Goal: Task Accomplishment & Management: Complete application form

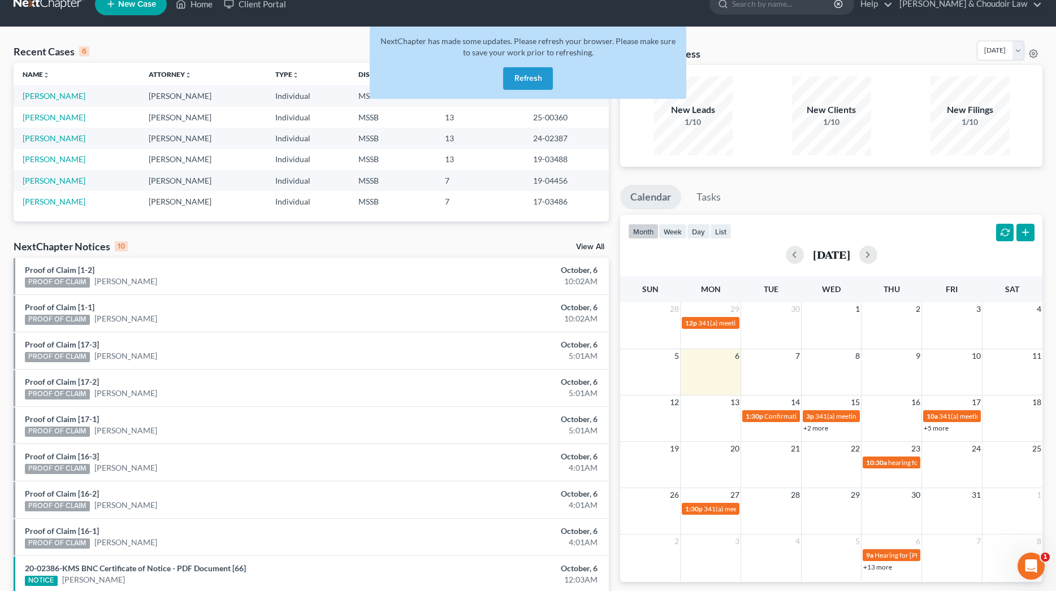
click at [541, 72] on button "Refresh" at bounding box center [528, 78] width 50 height 23
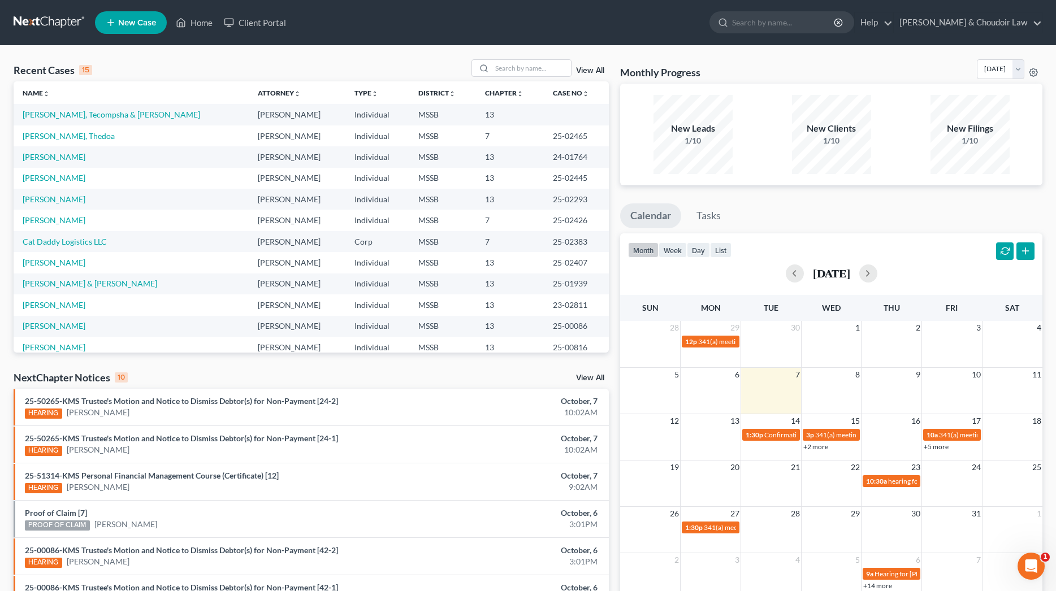
scroll to position [1, 0]
click at [89, 114] on link "[PERSON_NAME], Tecompsha & [PERSON_NAME]" at bounding box center [111, 114] width 177 height 10
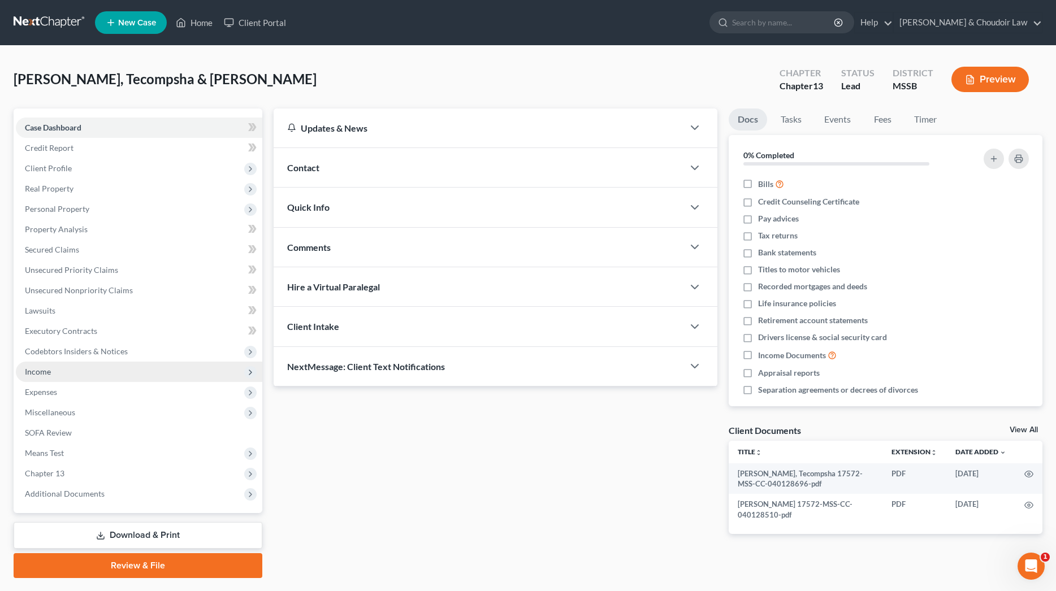
click at [46, 375] on span "Income" at bounding box center [38, 372] width 26 height 10
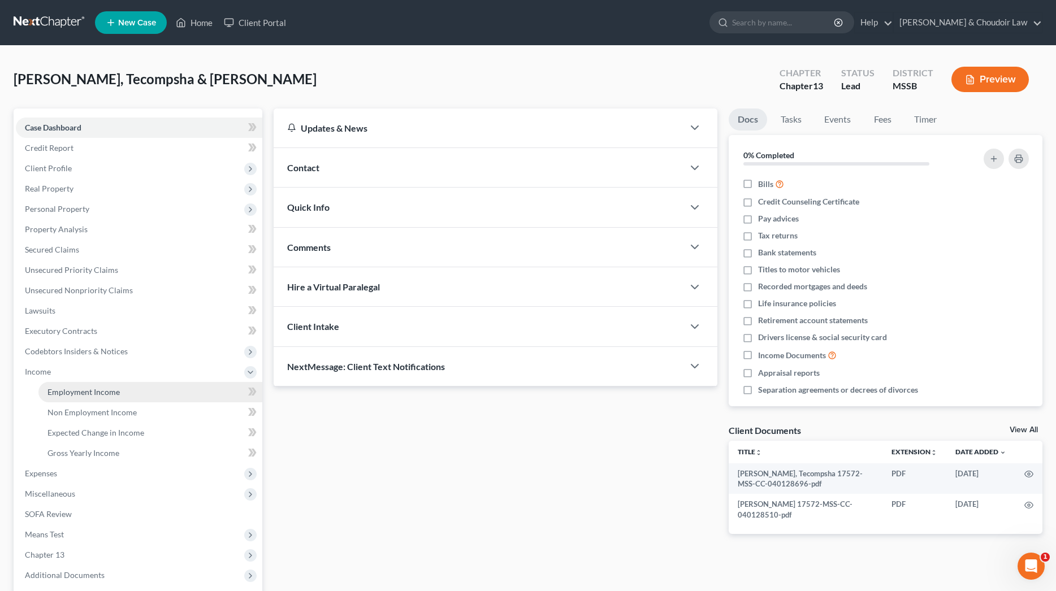
click at [63, 390] on span "Employment Income" at bounding box center [83, 392] width 72 height 10
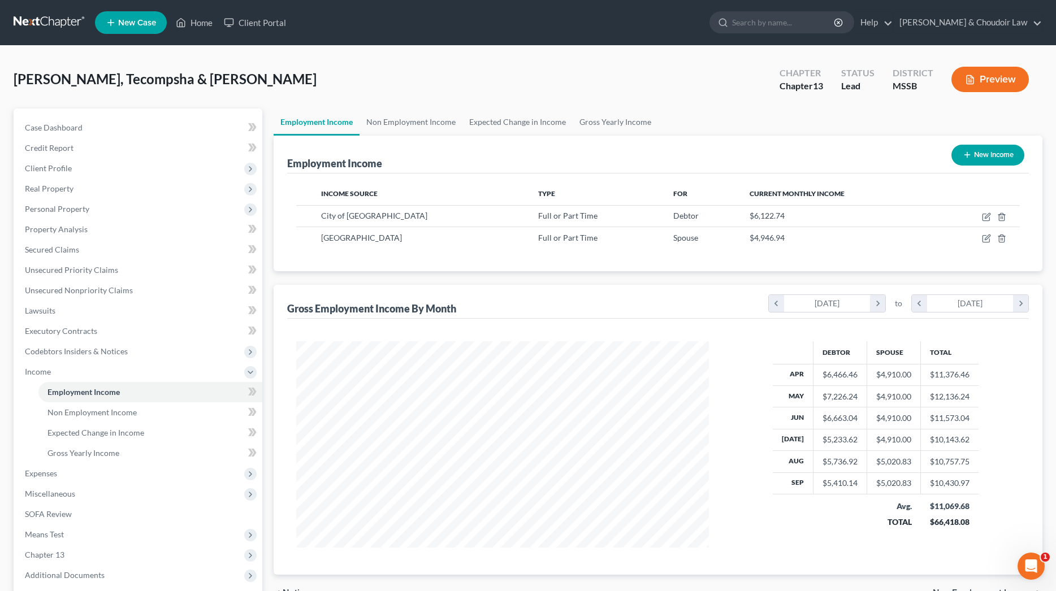
scroll to position [206, 435]
click at [989, 236] on icon "button" at bounding box center [986, 237] width 5 height 5
select select "0"
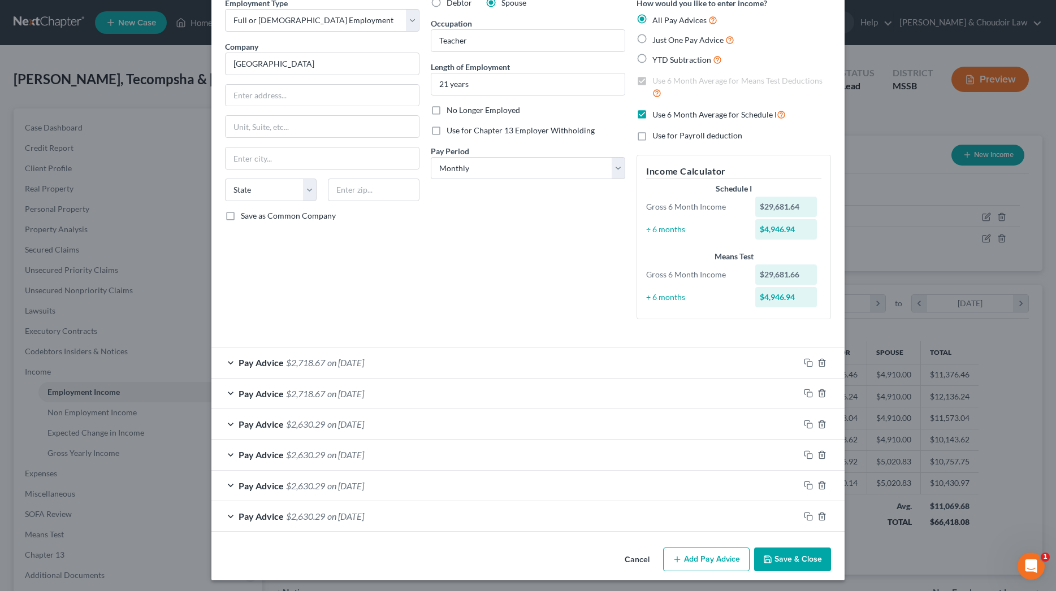
scroll to position [54, 0]
click at [359, 516] on span "on [DATE]" at bounding box center [345, 516] width 37 height 11
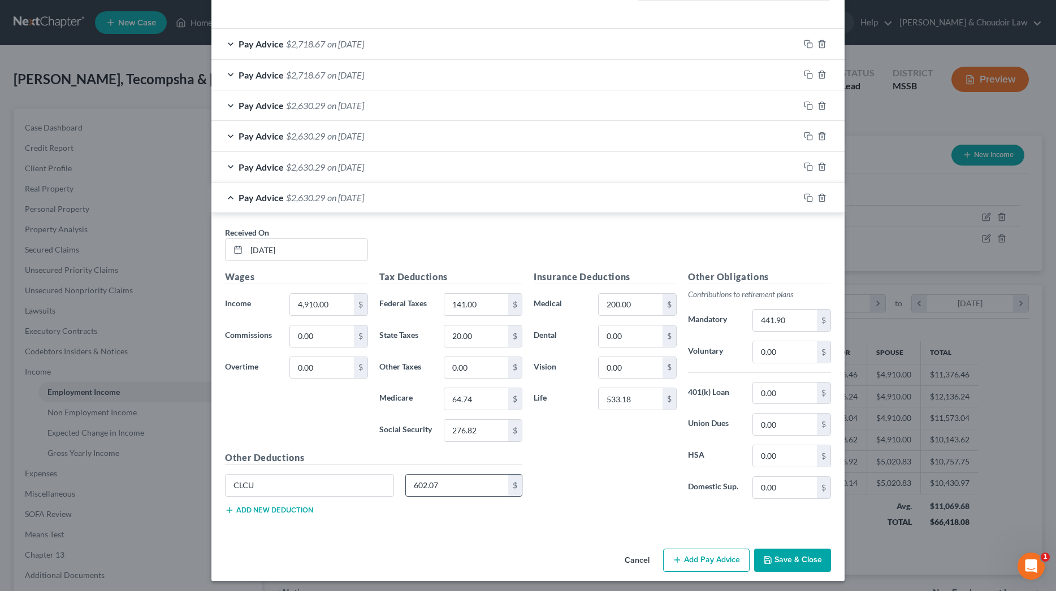
scroll to position [372, 0]
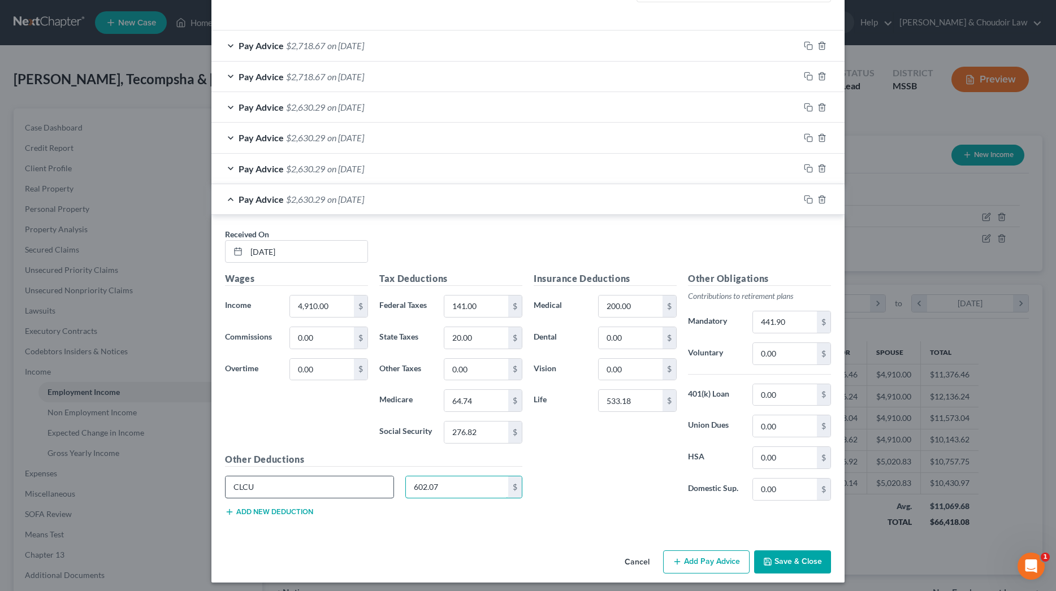
drag, startPoint x: 468, startPoint y: 483, endPoint x: 376, endPoint y: 481, distance: 92.7
click at [377, 481] on div "CLCU 602.07 $" at bounding box center [373, 492] width 309 height 32
drag, startPoint x: 307, startPoint y: 480, endPoint x: 199, endPoint y: 485, distance: 108.6
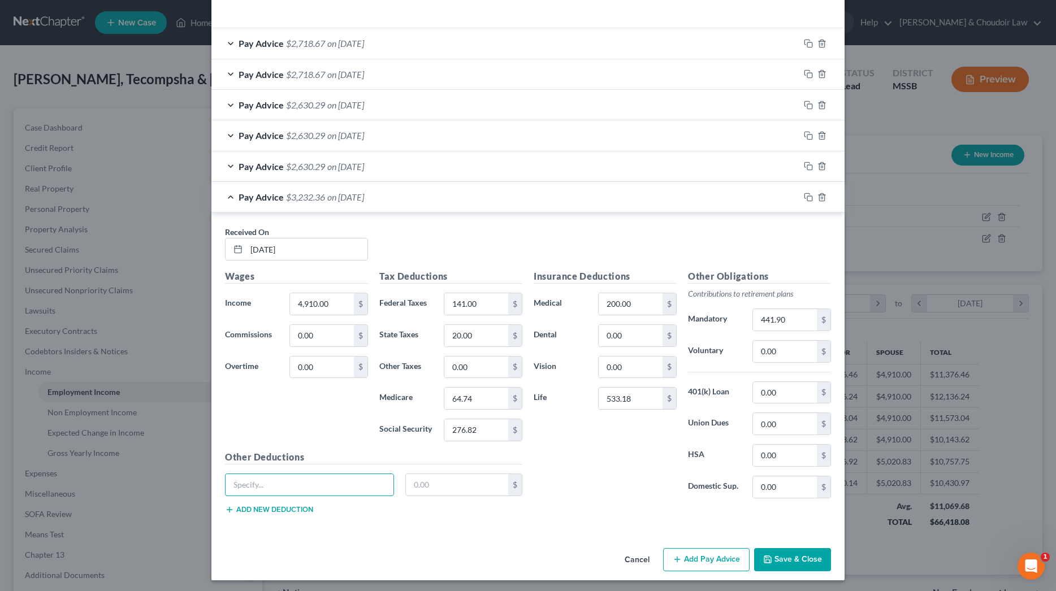
scroll to position [374, 0]
click at [341, 164] on span "on [DATE]" at bounding box center [345, 167] width 37 height 11
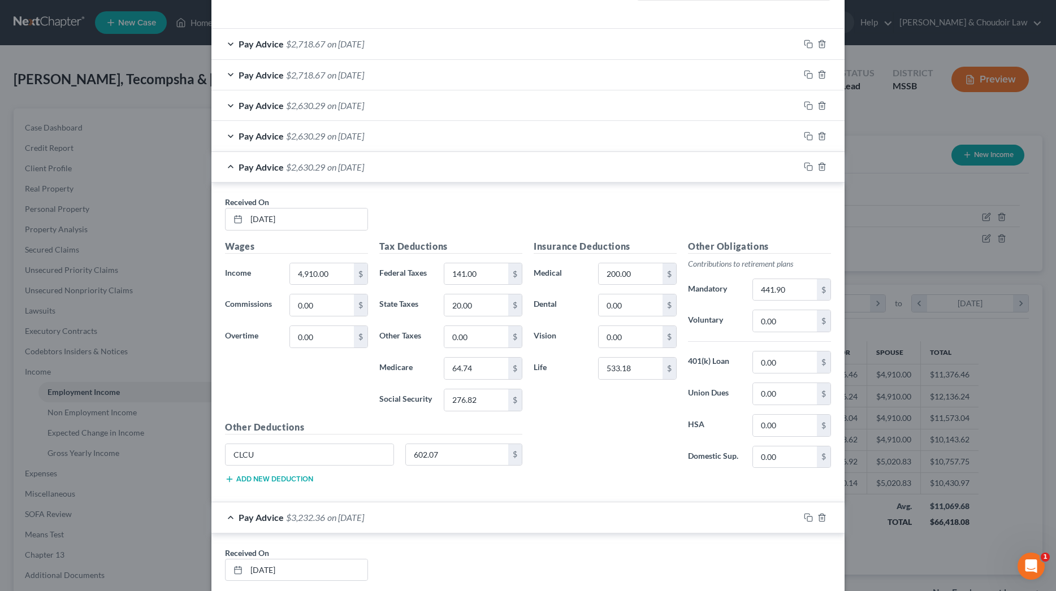
scroll to position [359, 0]
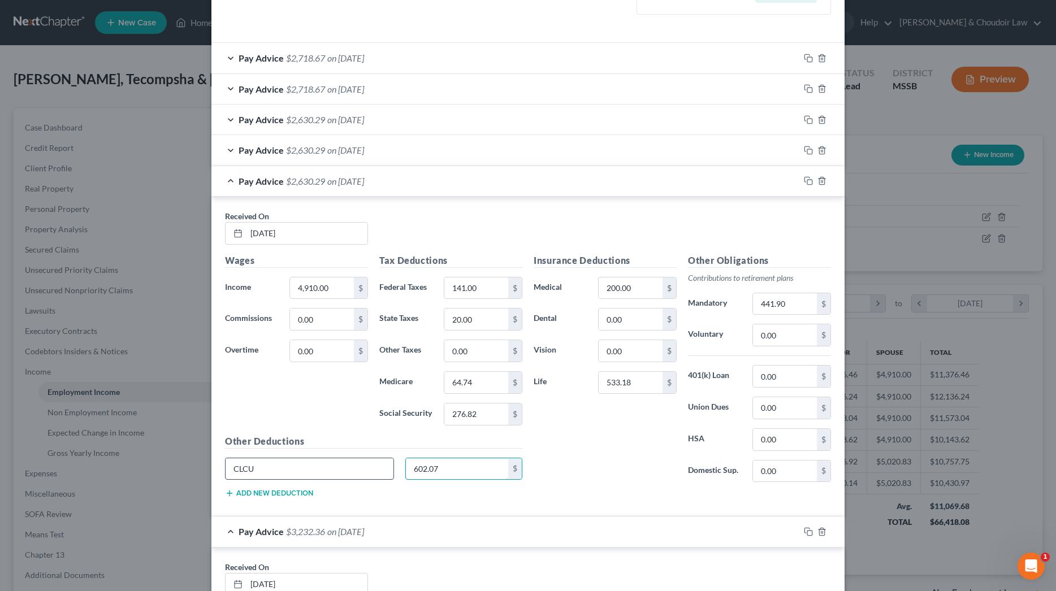
drag, startPoint x: 458, startPoint y: 462, endPoint x: 365, endPoint y: 462, distance: 92.7
click at [366, 462] on div "CLCU 602.07 $" at bounding box center [373, 474] width 309 height 32
drag, startPoint x: 307, startPoint y: 468, endPoint x: 207, endPoint y: 458, distance: 101.1
click at [353, 146] on span "on [DATE]" at bounding box center [345, 150] width 37 height 11
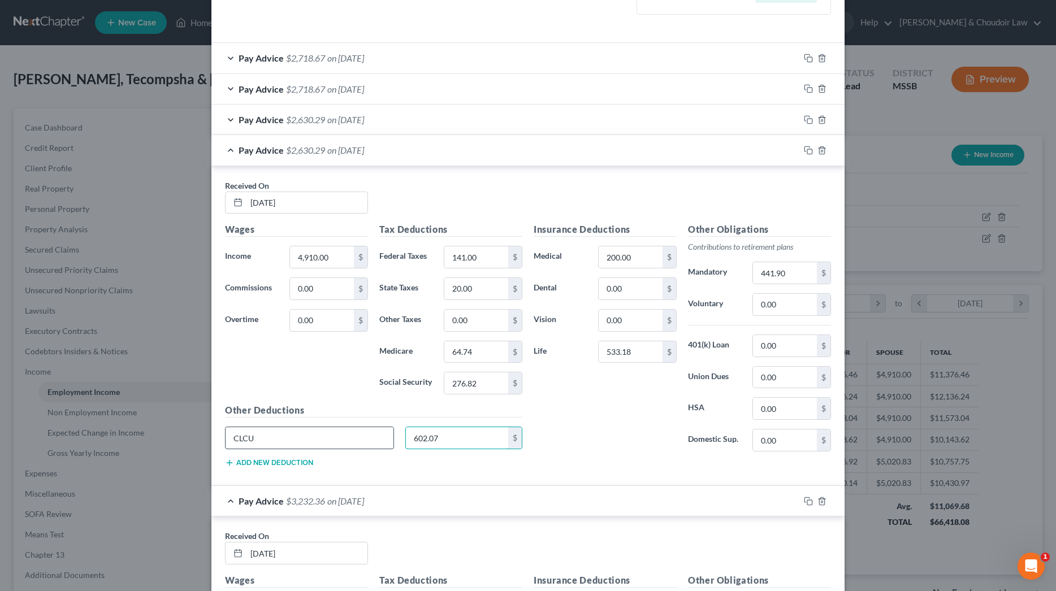
drag, startPoint x: 467, startPoint y: 432, endPoint x: 361, endPoint y: 429, distance: 105.7
click at [363, 430] on div "CLCU 602.07 $" at bounding box center [373, 443] width 309 height 32
drag, startPoint x: 295, startPoint y: 435, endPoint x: 229, endPoint y: 431, distance: 65.7
click at [331, 123] on span "on [DATE]" at bounding box center [345, 121] width 37 height 11
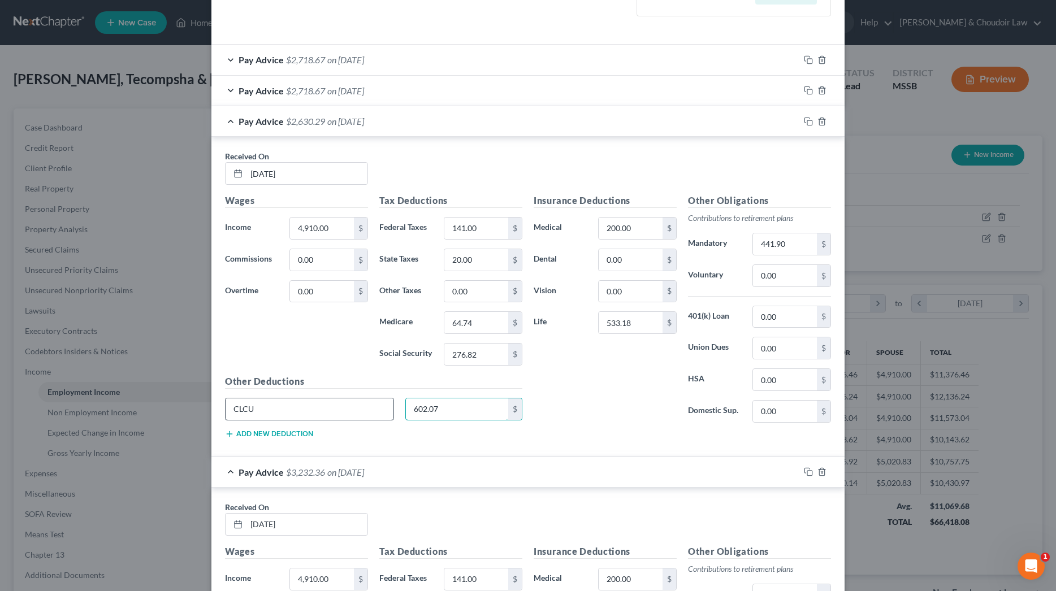
drag, startPoint x: 409, startPoint y: 410, endPoint x: 331, endPoint y: 410, distance: 77.4
click at [331, 410] on div "CLCU 602.07 $" at bounding box center [373, 414] width 309 height 32
drag, startPoint x: 224, startPoint y: 408, endPoint x: 378, endPoint y: 208, distance: 252.3
click at [329, 90] on span "on [DATE]" at bounding box center [345, 90] width 37 height 11
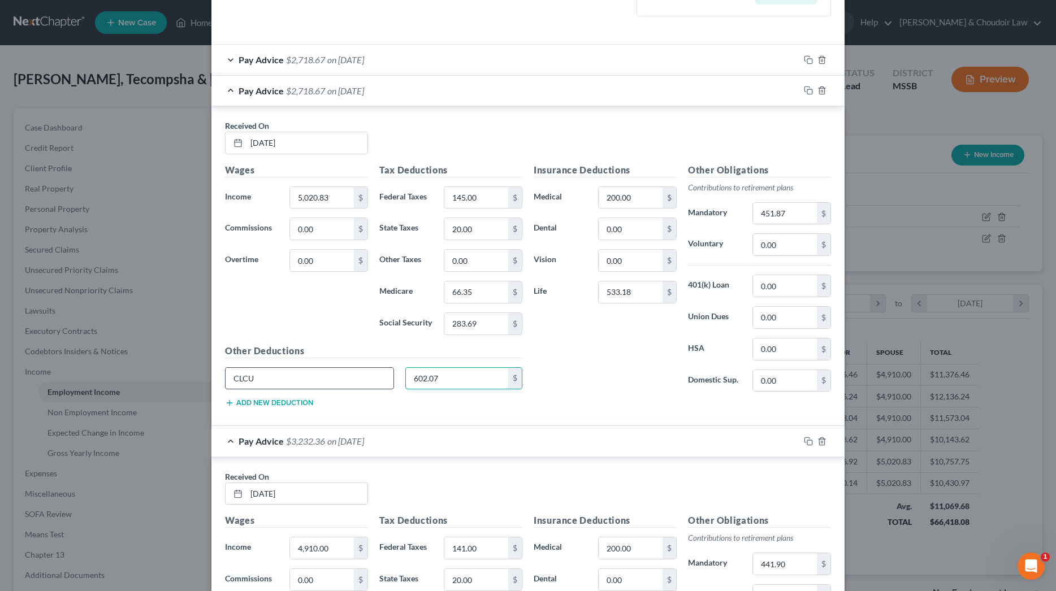
drag, startPoint x: 449, startPoint y: 381, endPoint x: 295, endPoint y: 375, distance: 153.8
click at [303, 375] on div "CLCU 602.07 $" at bounding box center [373, 383] width 309 height 32
drag, startPoint x: 231, startPoint y: 376, endPoint x: 223, endPoint y: 376, distance: 7.3
click at [364, 60] on span "on [DATE]" at bounding box center [345, 59] width 37 height 11
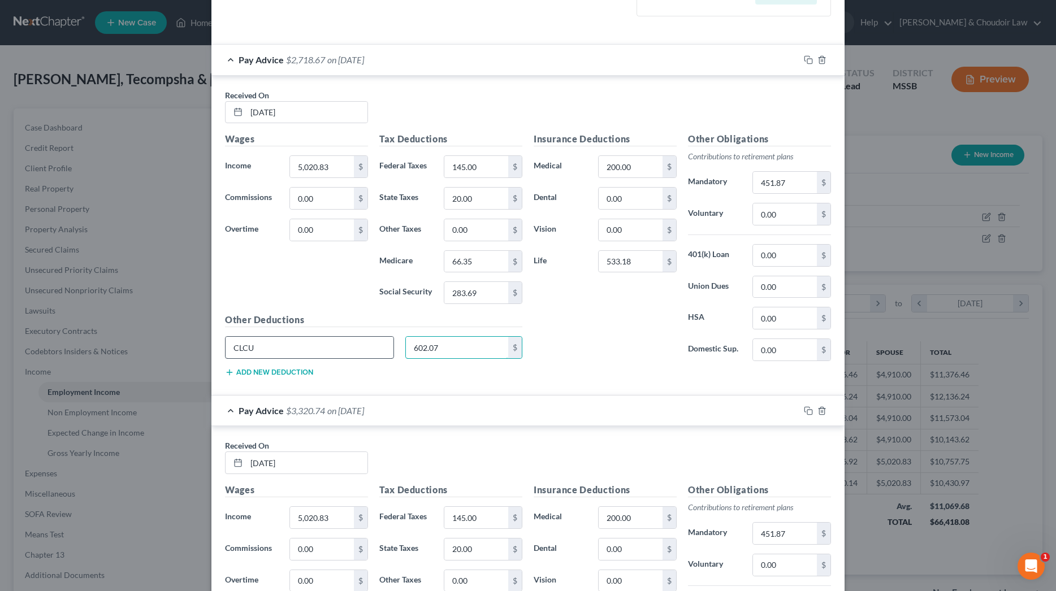
drag, startPoint x: 460, startPoint y: 342, endPoint x: 350, endPoint y: 344, distance: 110.2
click at [350, 344] on div "CLCU 602.07 $" at bounding box center [373, 352] width 309 height 32
drag, startPoint x: 331, startPoint y: 349, endPoint x: 219, endPoint y: 345, distance: 111.4
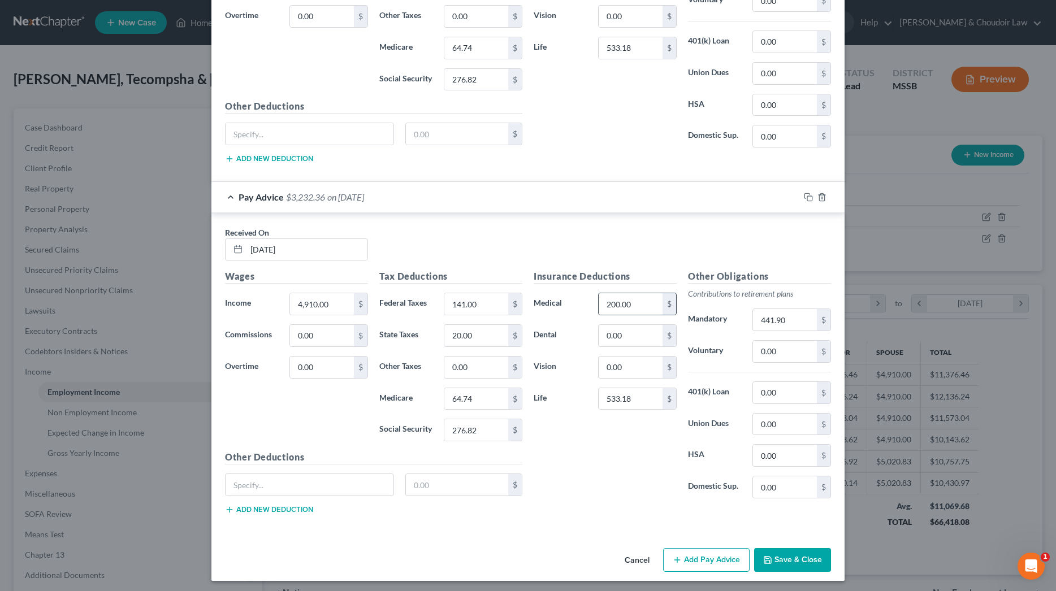
scroll to position [1974, 0]
click at [806, 558] on button "Save & Close" at bounding box center [792, 561] width 77 height 24
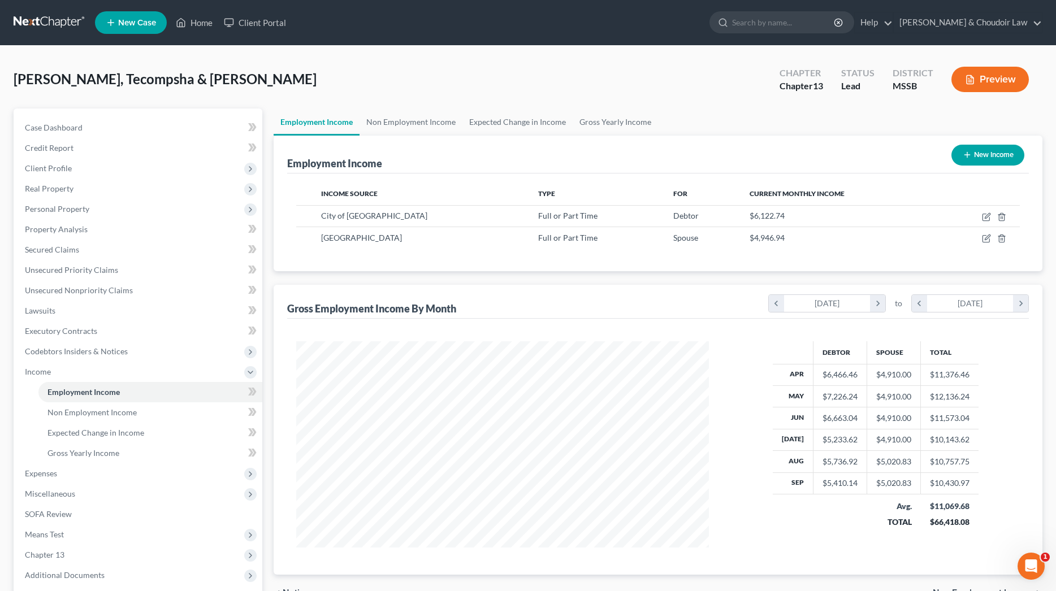
click at [991, 158] on button "New Income" at bounding box center [987, 155] width 73 height 21
select select "0"
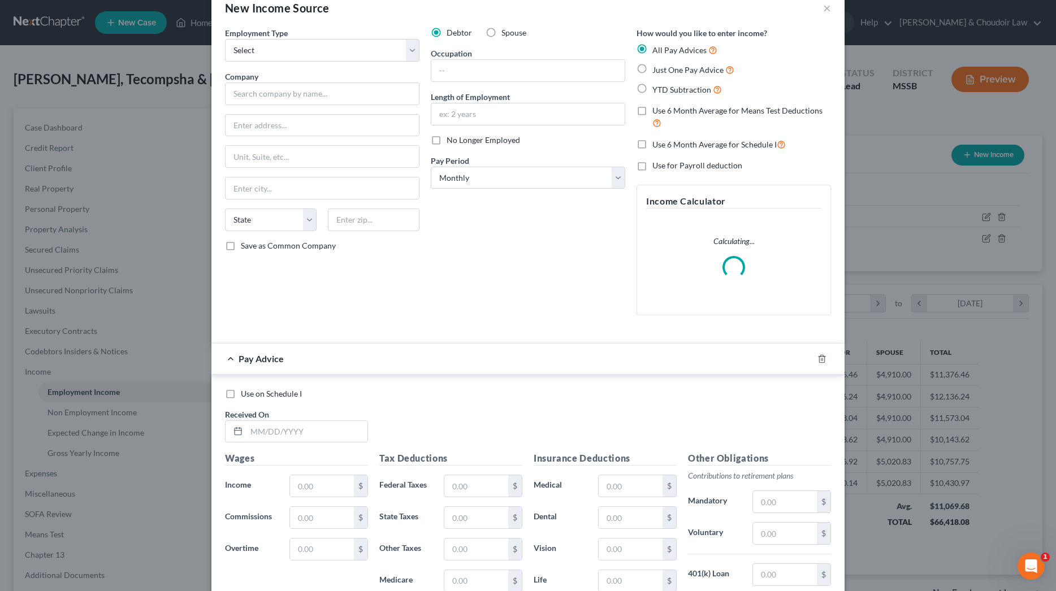
scroll to position [28, 0]
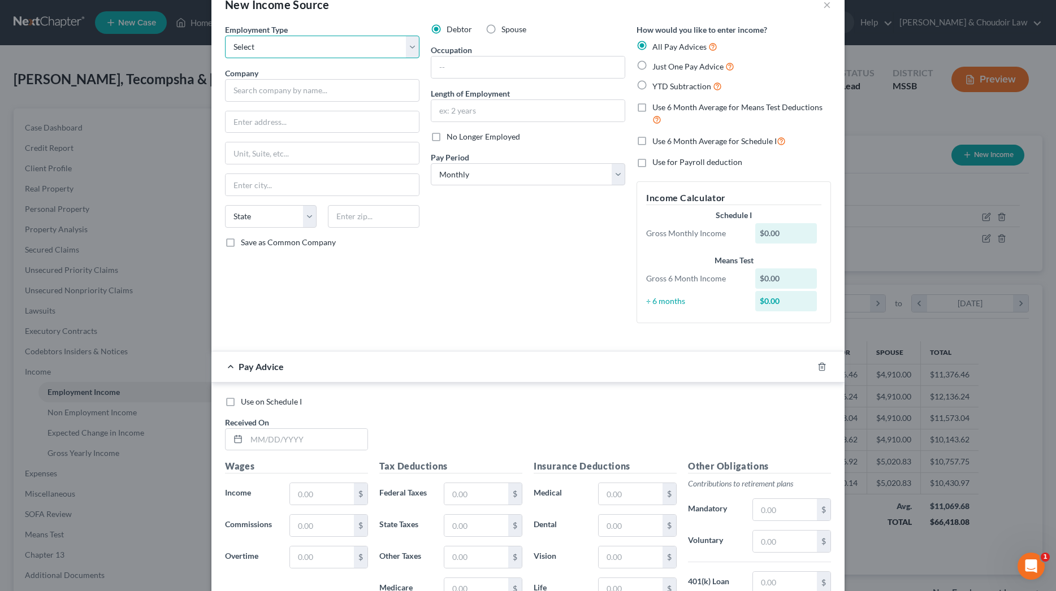
select select "0"
click at [325, 93] on input "text" at bounding box center [322, 90] width 194 height 23
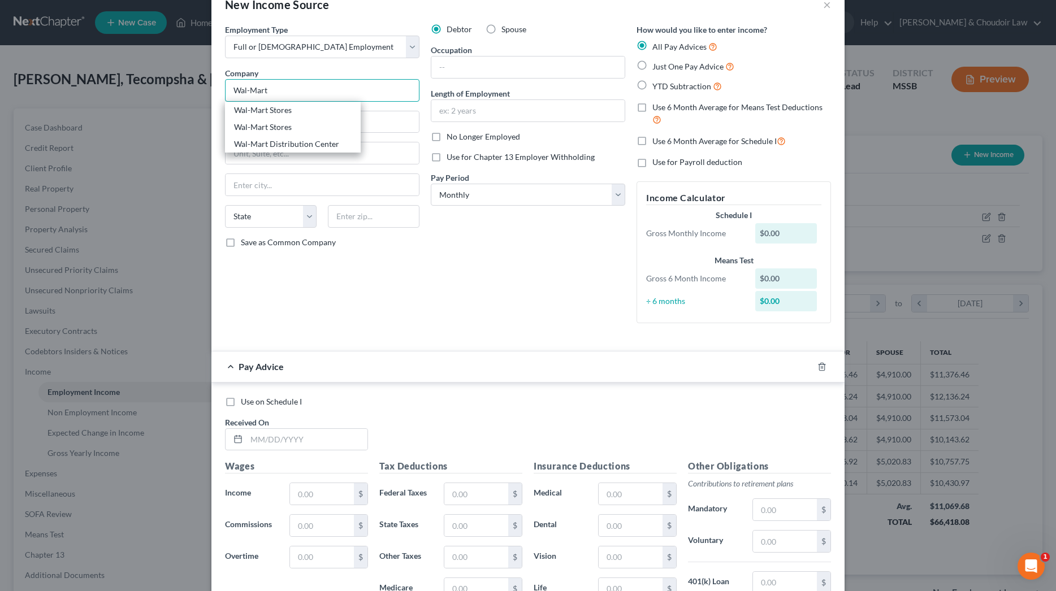
type input "Wal-Mart"
click at [501, 32] on label "Spouse" at bounding box center [513, 29] width 25 height 11
click at [506, 31] on input "Spouse" at bounding box center [509, 27] width 7 height 7
radio input "true"
click at [355, 99] on input "Wal-Mart" at bounding box center [322, 90] width 194 height 23
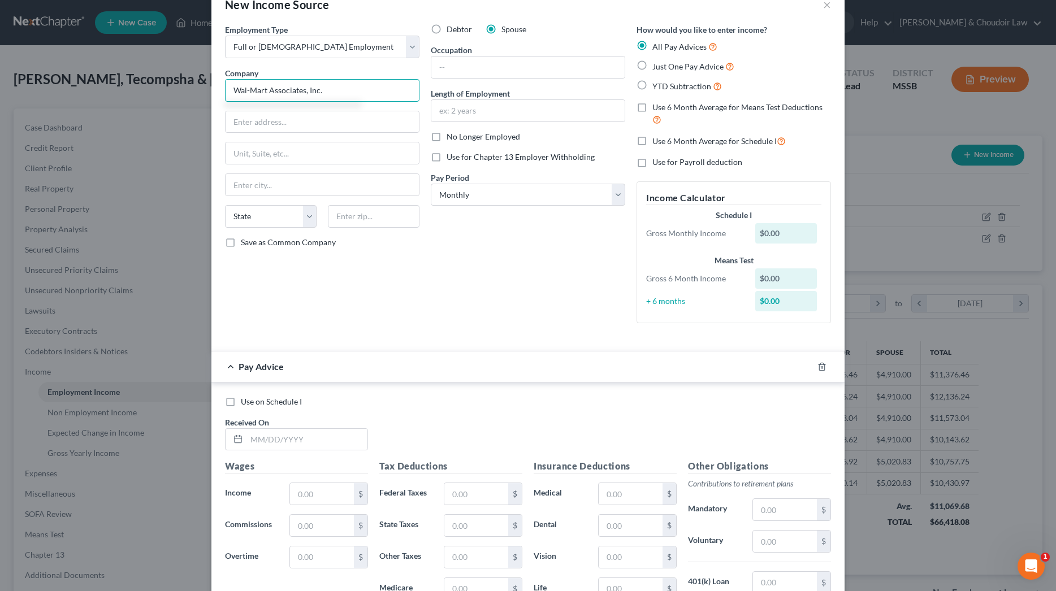
type input "Wal-Mart Associates, Inc."
type input "702 S.W. 8th St."
type input "[GEOGRAPHIC_DATA]"
select select "2"
type input "72716"
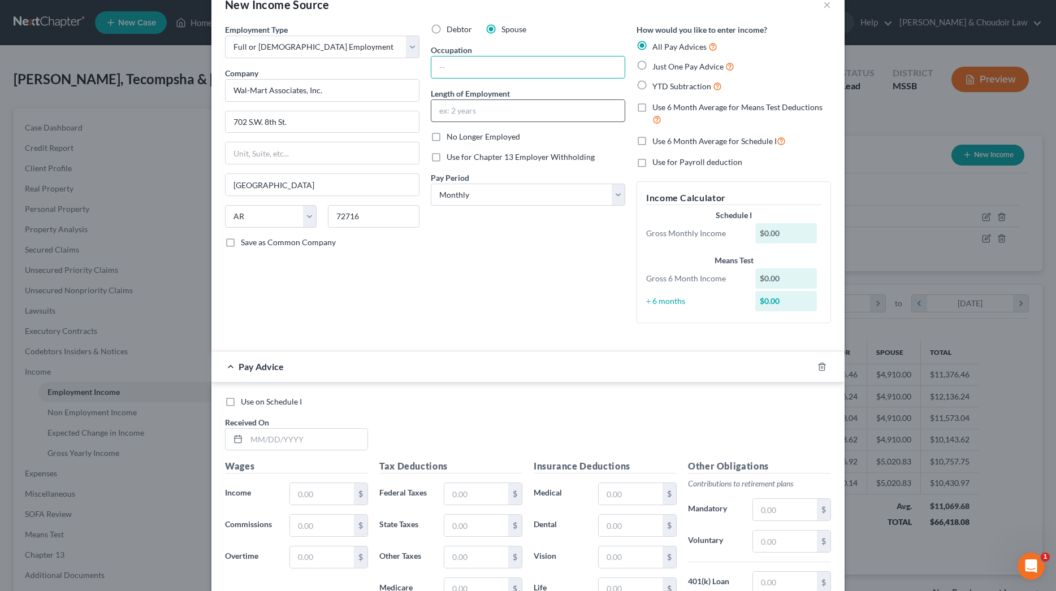
click at [520, 109] on input "text" at bounding box center [527, 110] width 193 height 21
type input "1 year"
select select "2"
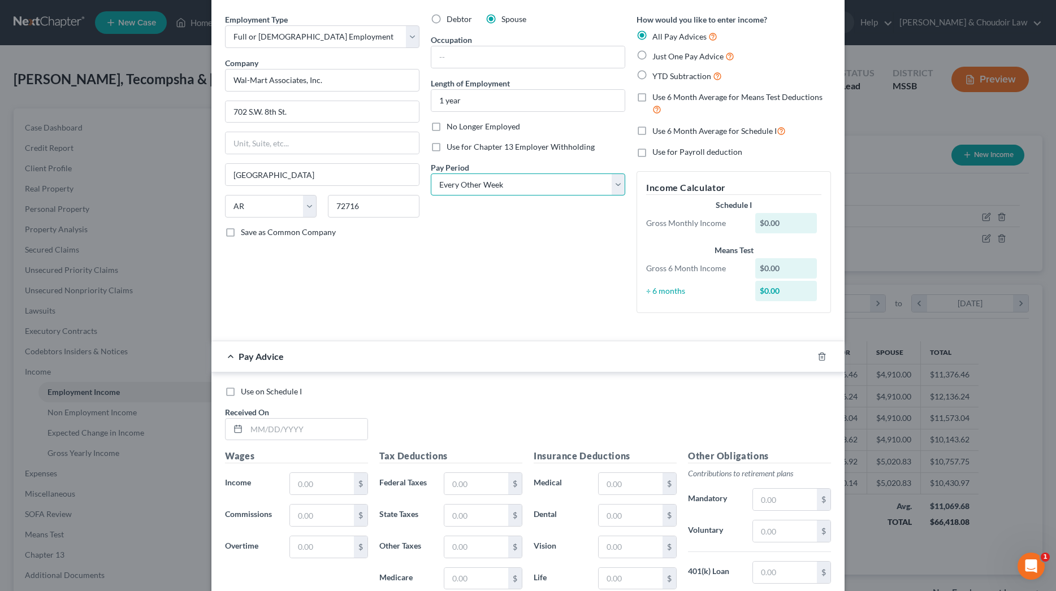
scroll to position [44, 0]
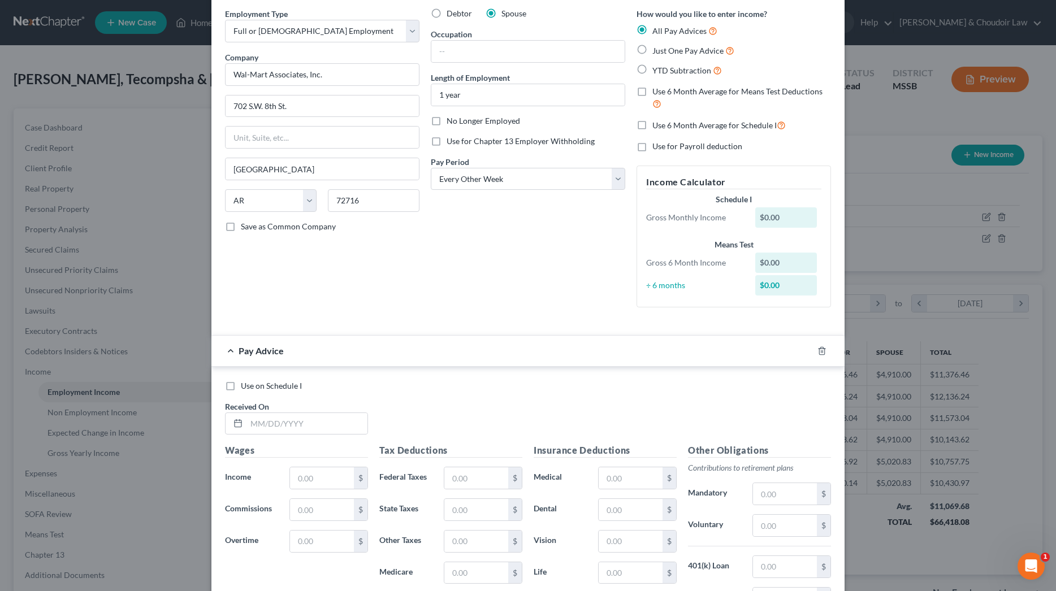
click at [681, 105] on label "Use 6 Month Average for Means Test Deductions" at bounding box center [741, 98] width 179 height 24
click at [664, 93] on input "Use 6 Month Average for Means Test Deductions" at bounding box center [660, 89] width 7 height 7
checkbox input "true"
click at [681, 115] on div "How would you like to enter income? All Pay Advices Just One Pay Advice YTD Sub…" at bounding box center [734, 162] width 206 height 309
click at [681, 120] on span "Use 6 Month Average for Schedule I" at bounding box center [714, 125] width 124 height 10
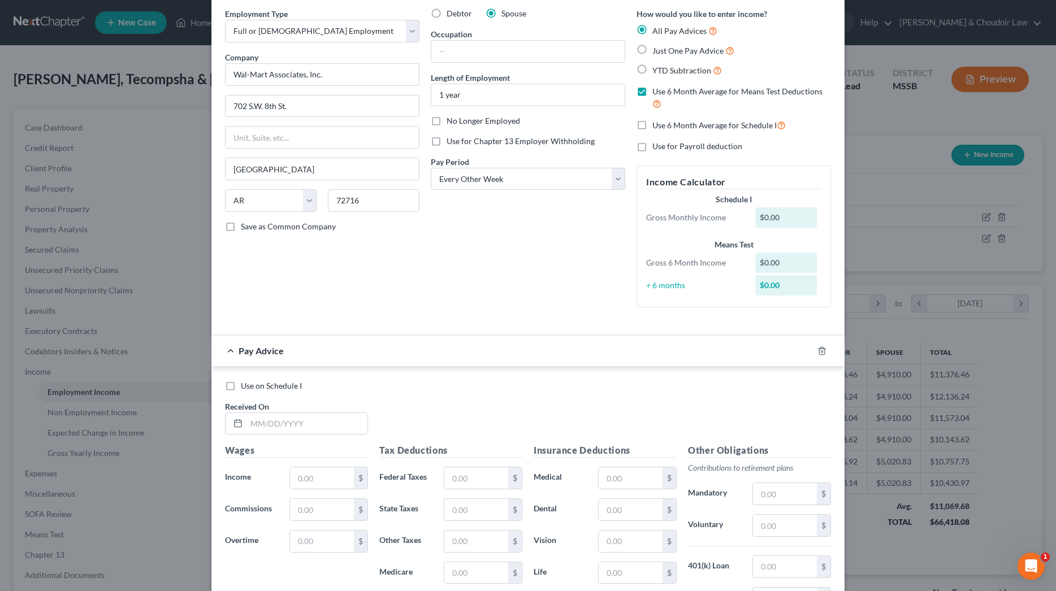
click at [664, 120] on input "Use 6 Month Average for Schedule I" at bounding box center [660, 122] width 7 height 7
checkbox input "true"
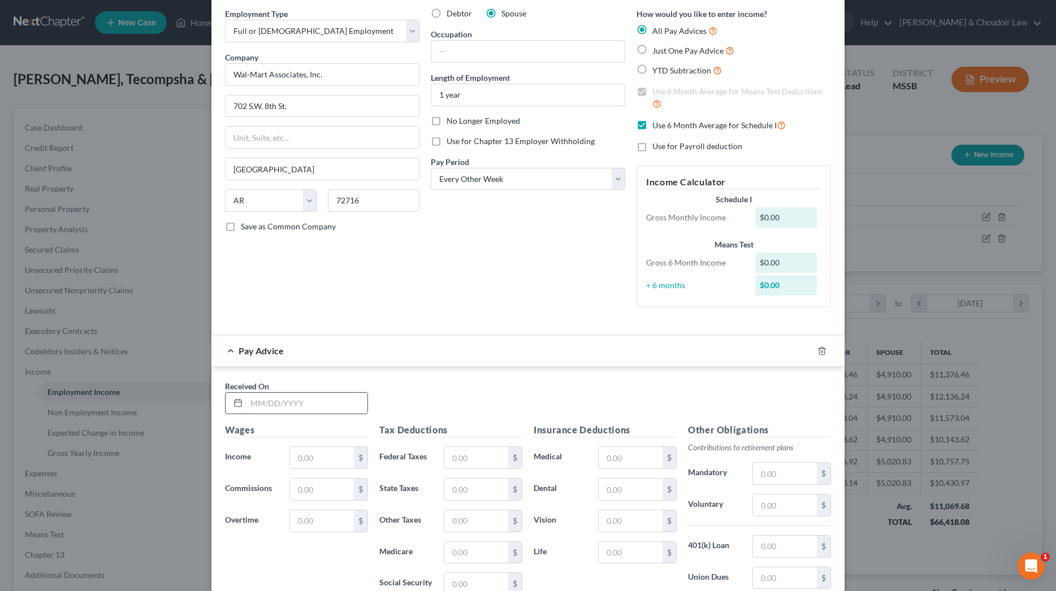
click at [336, 399] on input "text" at bounding box center [306, 403] width 121 height 21
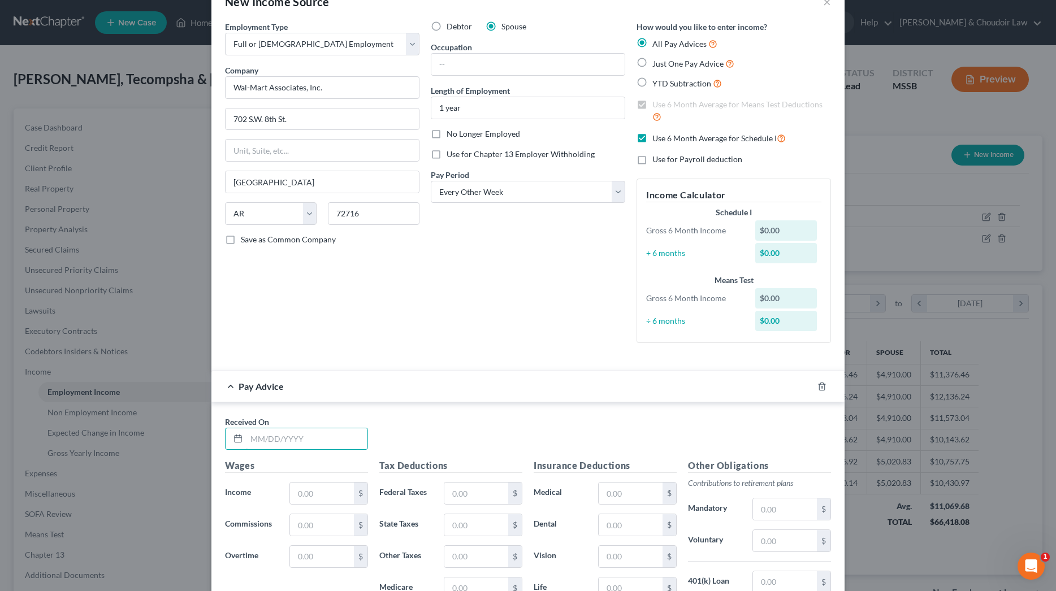
scroll to position [32, 0]
type input "[DATE]"
type input "596.78"
type input "20.00"
type input "23.00"
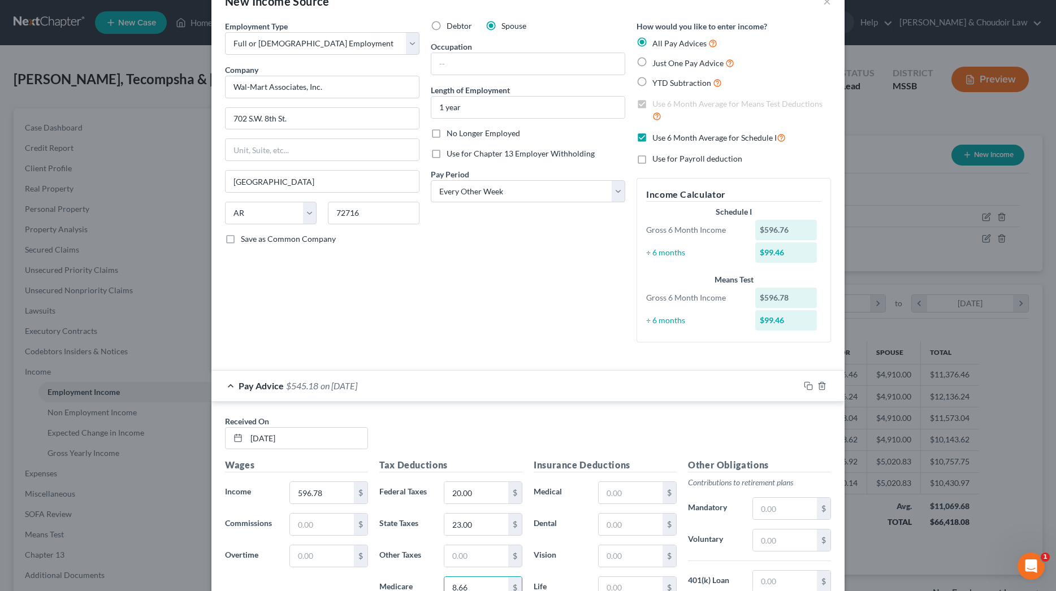
type input "8.66"
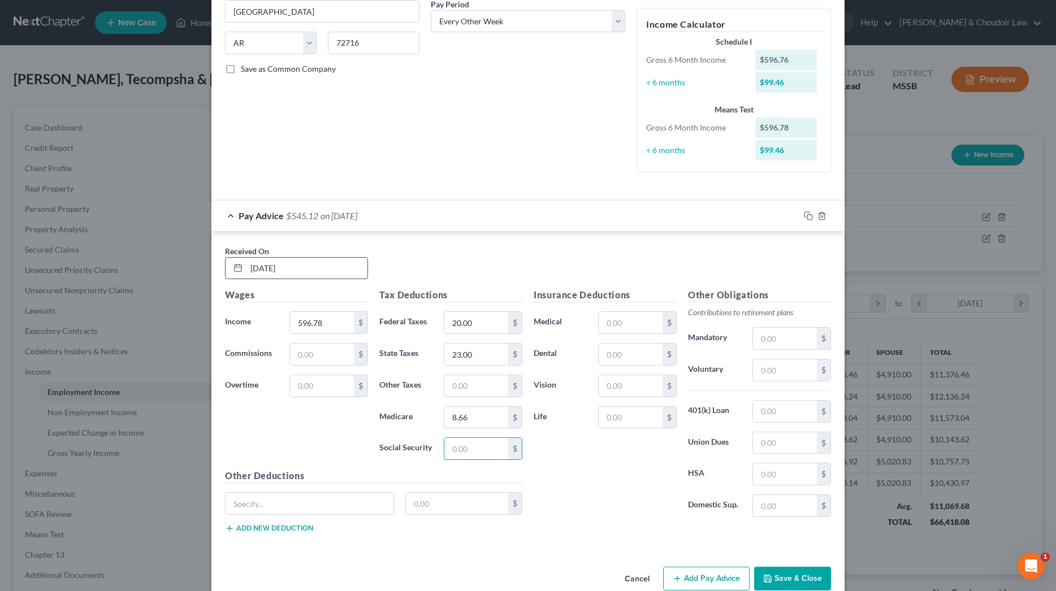
scroll to position [205, 0]
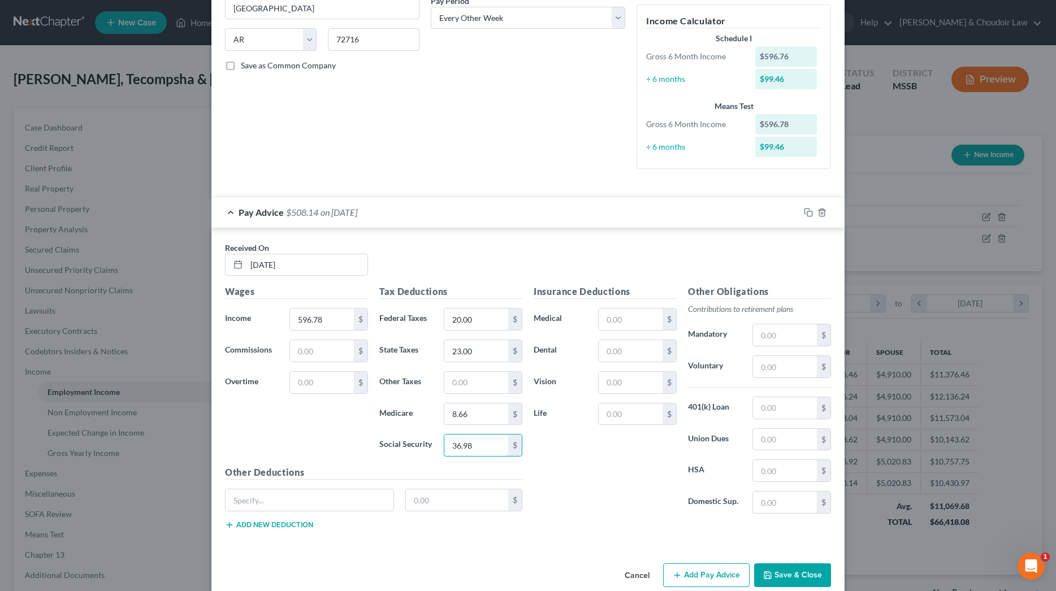
type input "36.98"
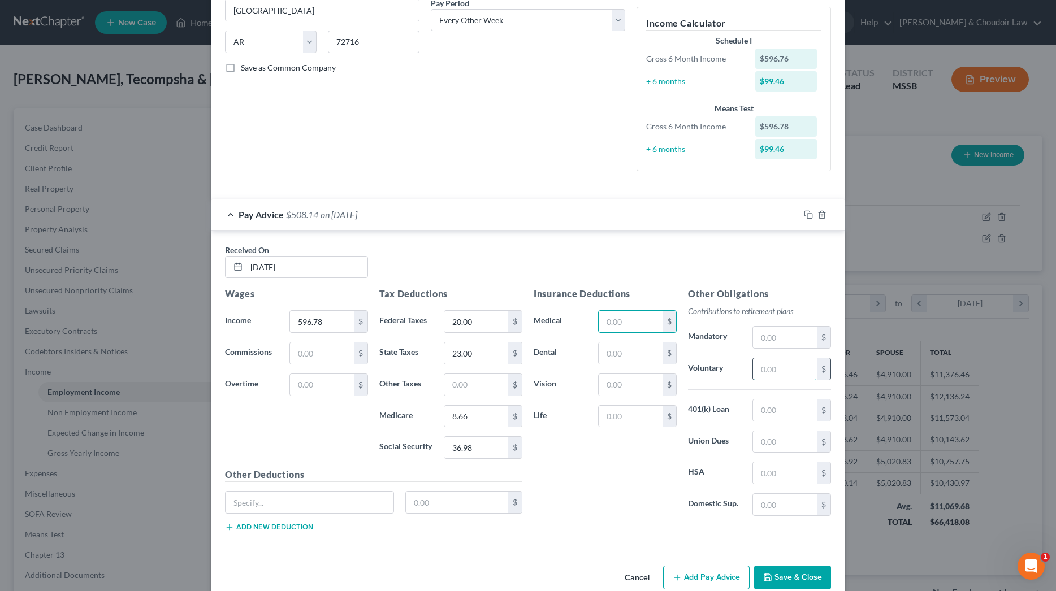
click at [805, 373] on input "text" at bounding box center [785, 368] width 64 height 21
type input "52.36"
click at [492, 499] on input "text" at bounding box center [457, 502] width 103 height 21
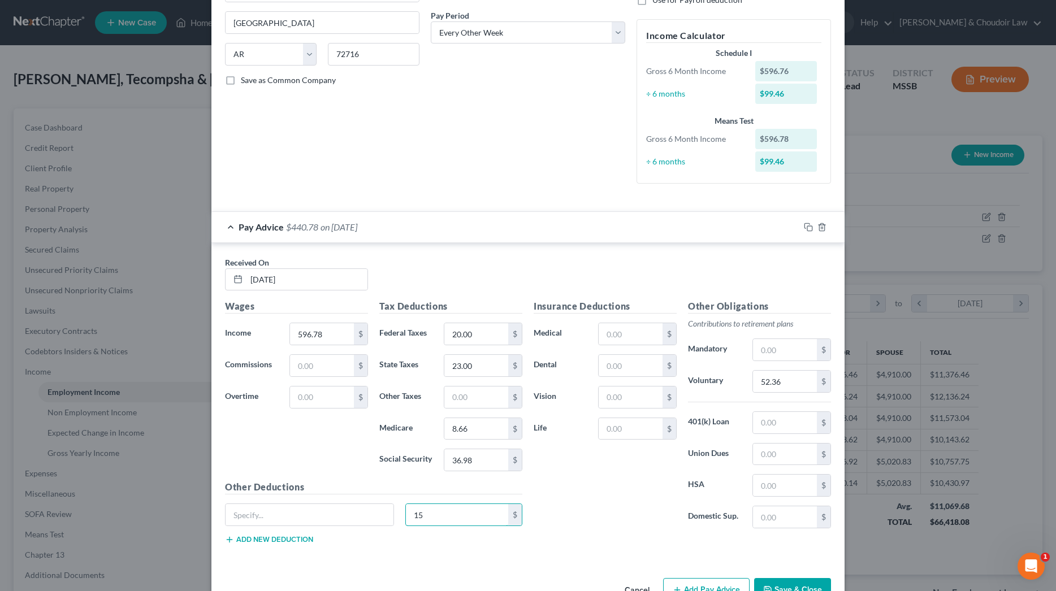
scroll to position [193, 0]
type input "15"
click at [350, 511] on input "text" at bounding box center [309, 512] width 168 height 21
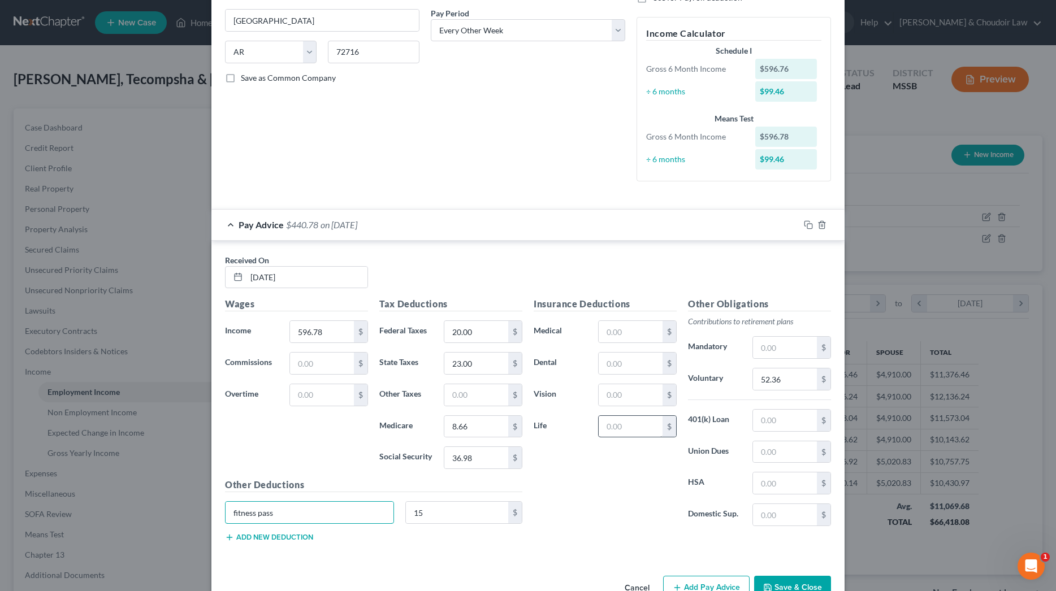
type input "fitness pass"
click at [626, 423] on input "text" at bounding box center [630, 426] width 64 height 21
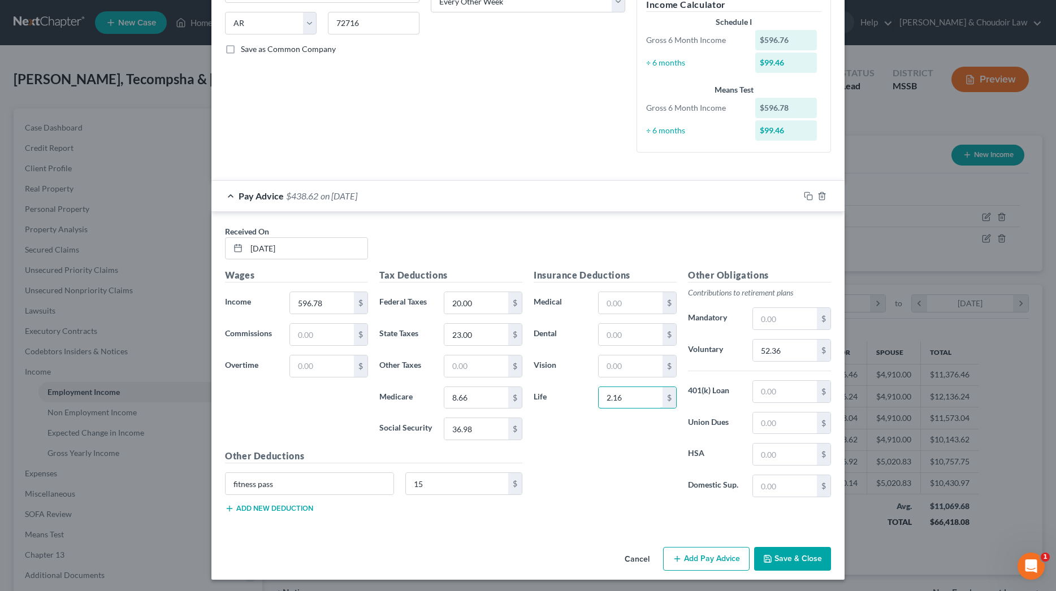
scroll to position [221, 0]
type input "2.16"
click at [807, 192] on icon "button" at bounding box center [808, 196] width 9 height 9
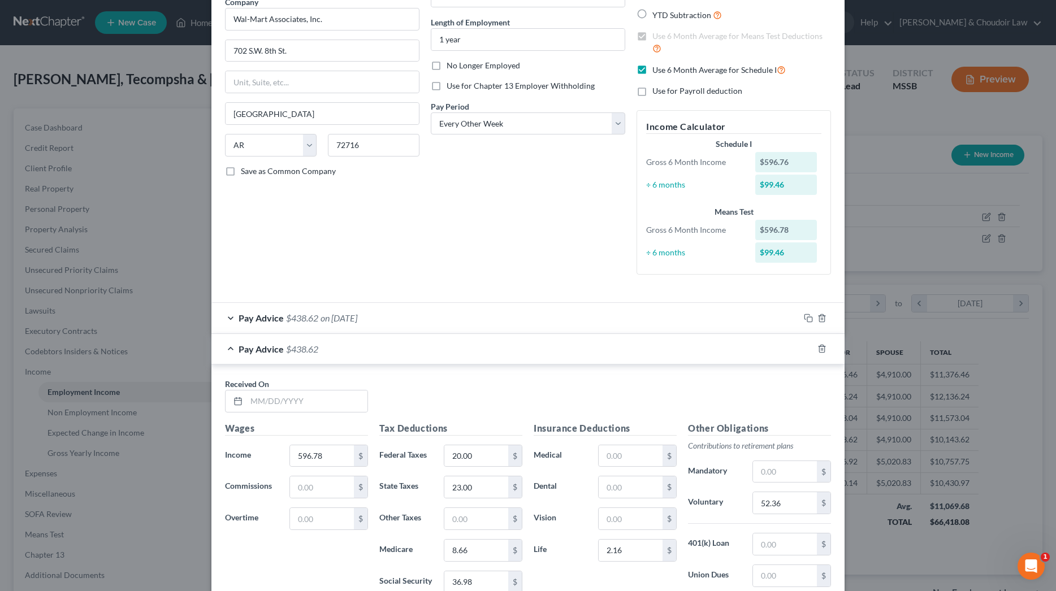
scroll to position [102, 0]
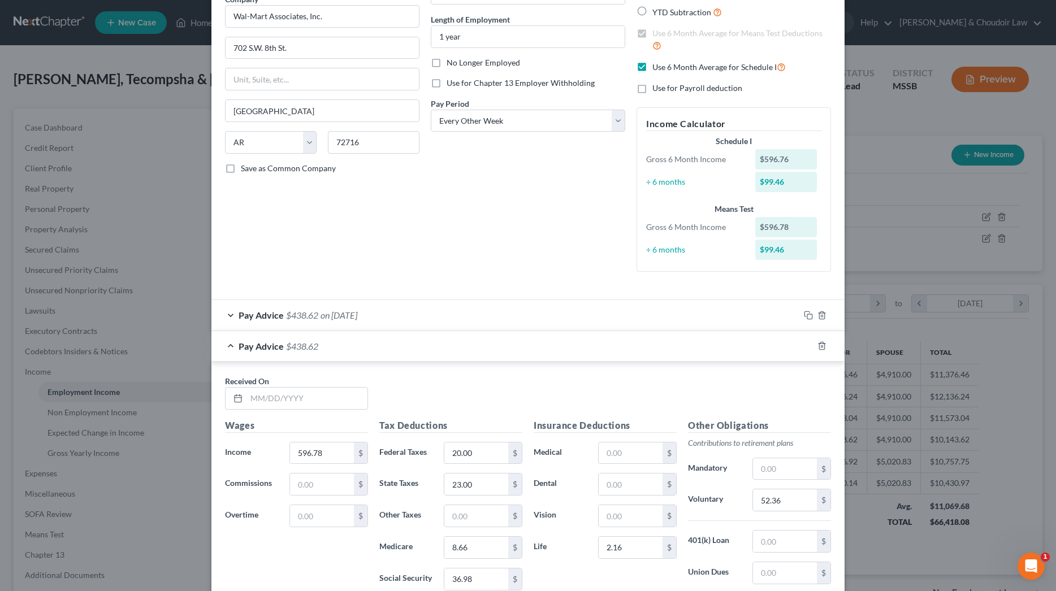
click at [319, 309] on div "Pay Advice $438.62 on [DATE]" at bounding box center [505, 315] width 588 height 30
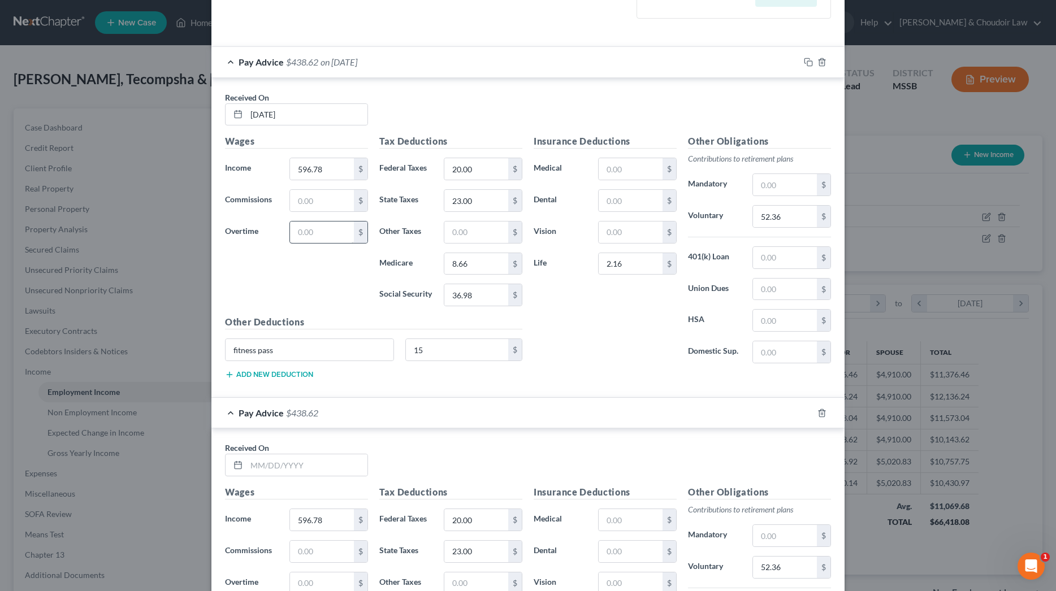
scroll to position [379, 0]
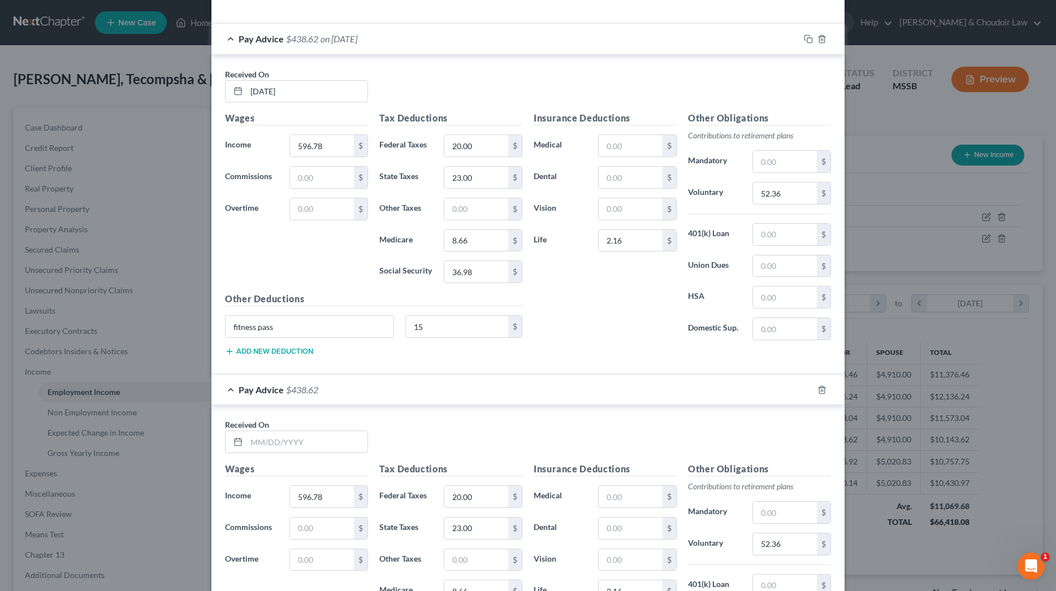
click at [301, 350] on button "Add new deduction" at bounding box center [269, 351] width 88 height 9
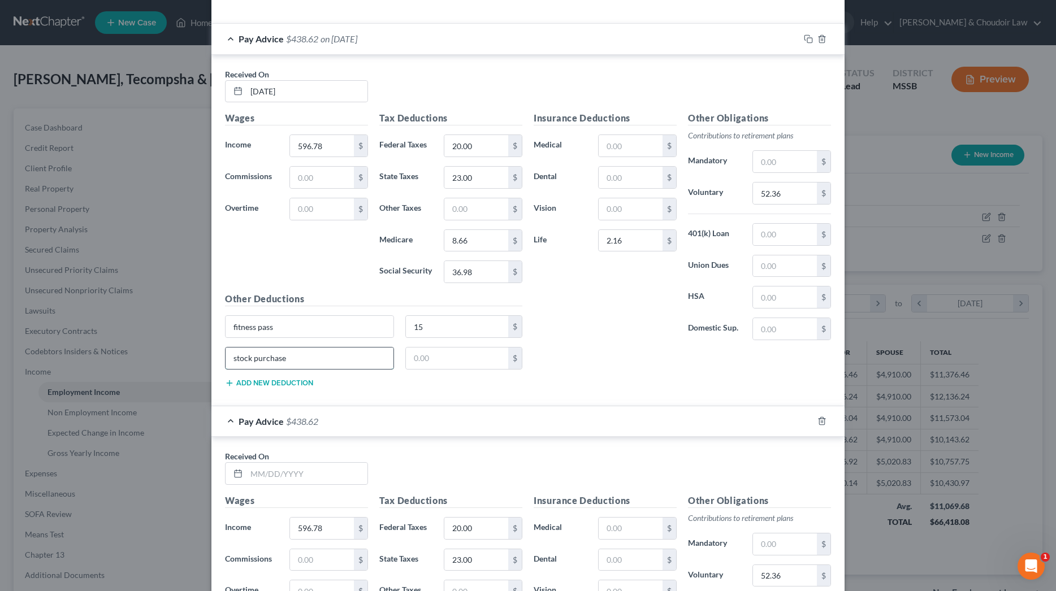
type input "stock purchase"
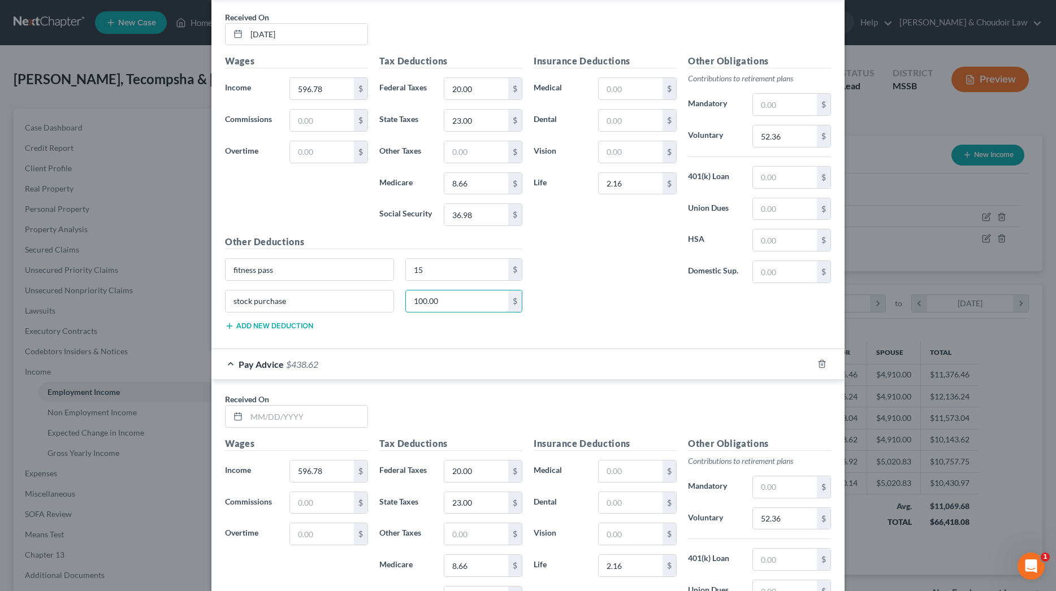
scroll to position [432, 0]
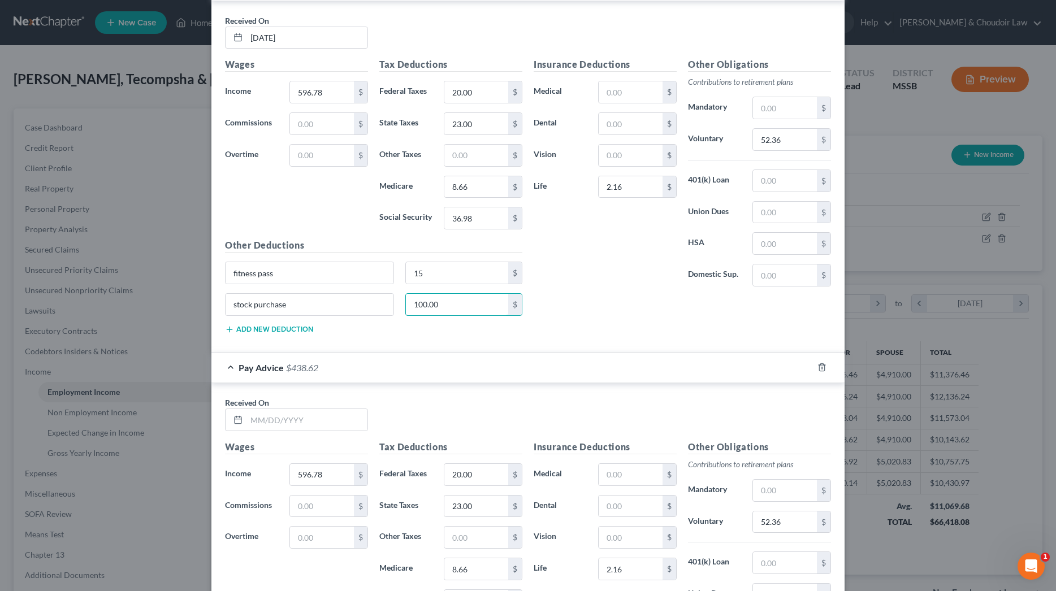
type input "100.00"
click at [573, 310] on div "Insurance Deductions Medical $ Dental $ Vision $ Life 2.16 $ Other Obligations …" at bounding box center [682, 200] width 309 height 285
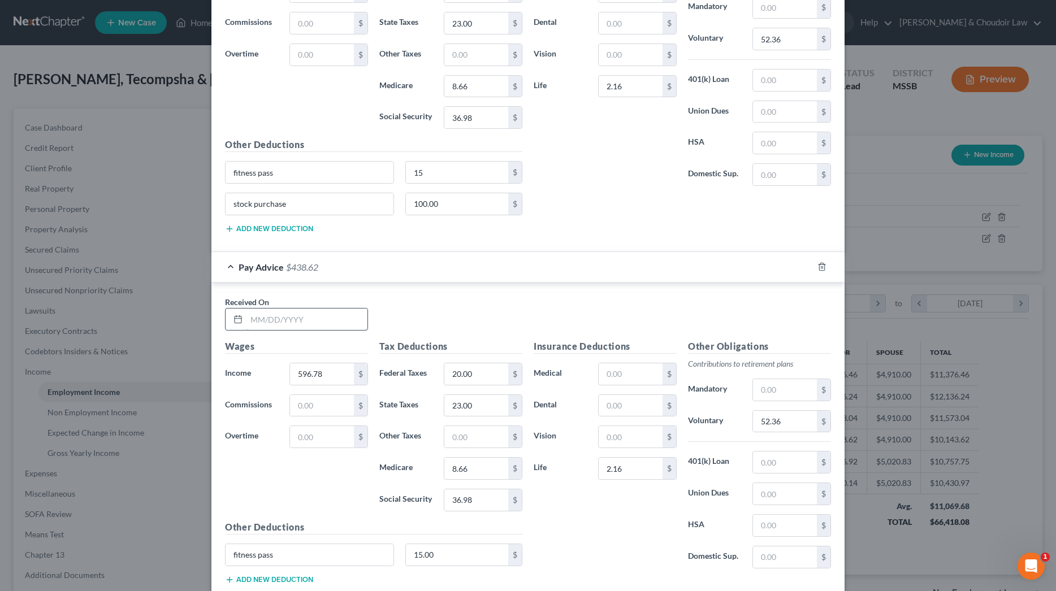
scroll to position [542, 0]
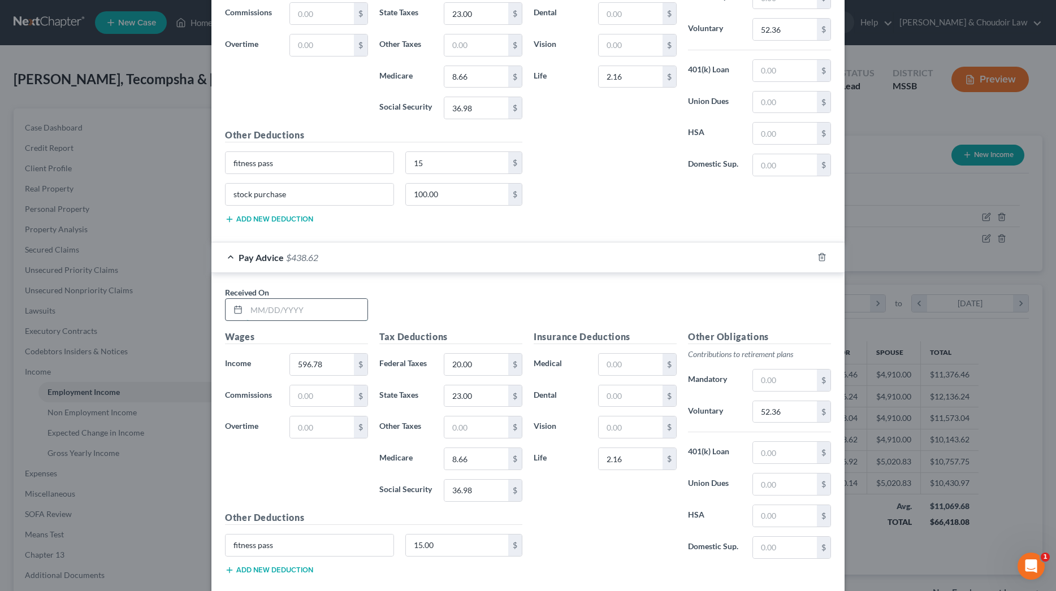
click at [313, 309] on input "text" at bounding box center [306, 309] width 121 height 21
type input "[DATE]"
type input "698.92"
type input "27.00"
type input "10.13"
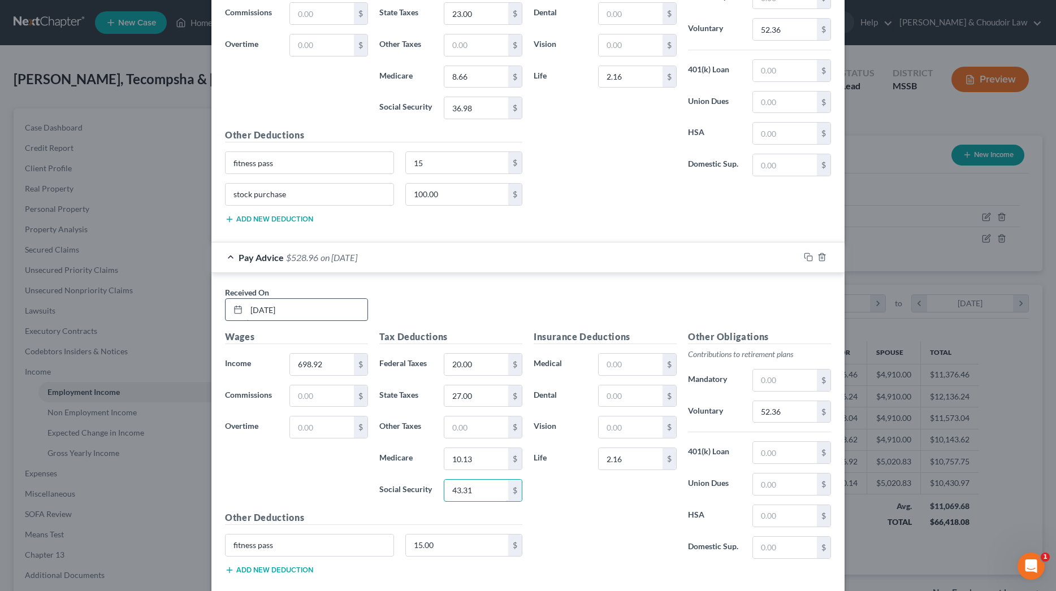
type input "43.31"
click at [294, 218] on button "Add new deduction" at bounding box center [269, 219] width 88 height 9
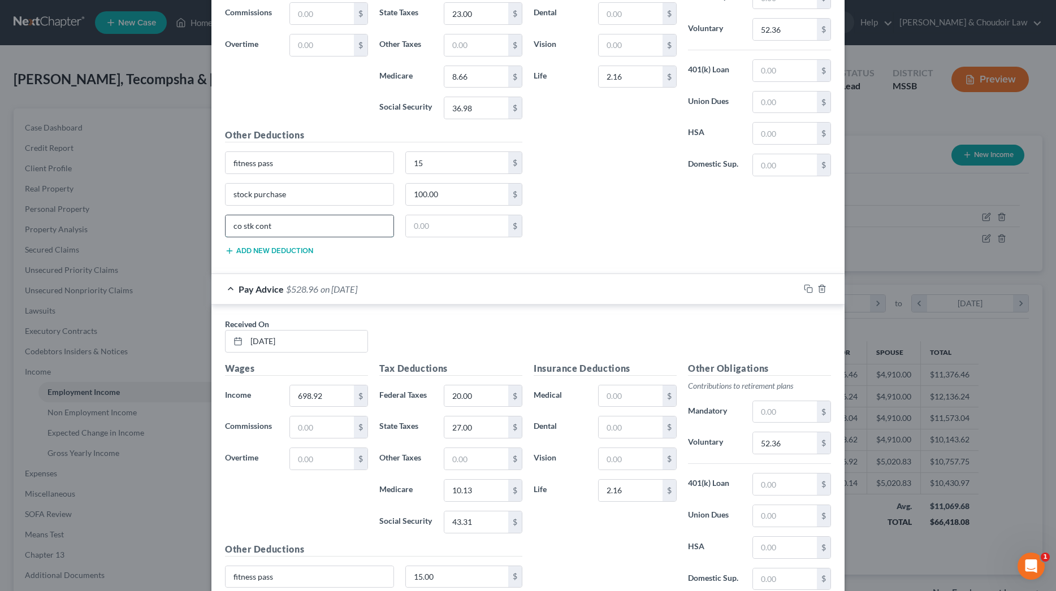
type input "co stk cont"
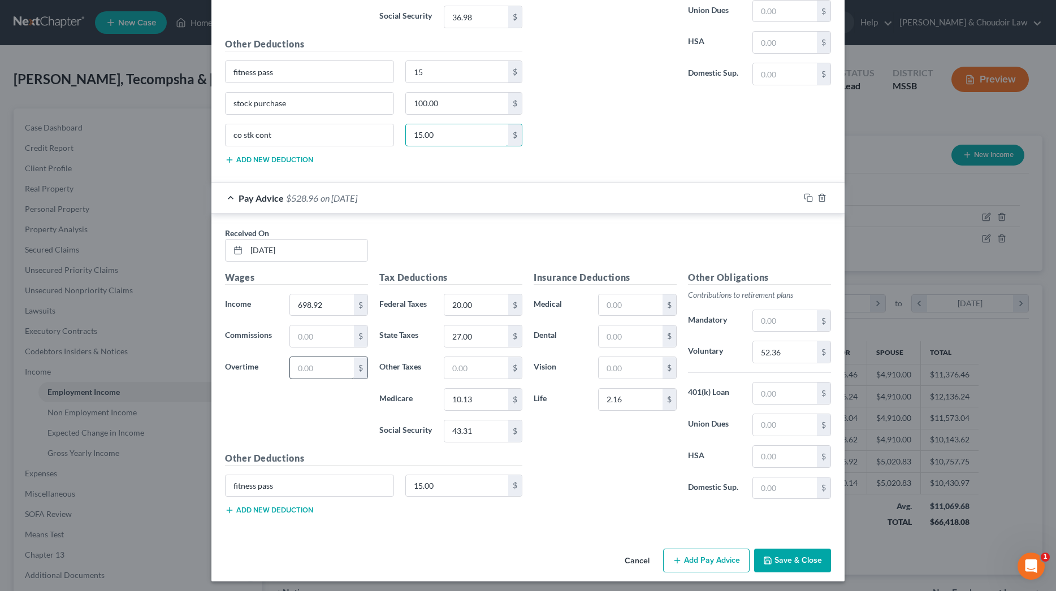
scroll to position [633, 0]
type input "15.00"
click at [292, 510] on button "Add new deduction" at bounding box center [269, 510] width 88 height 9
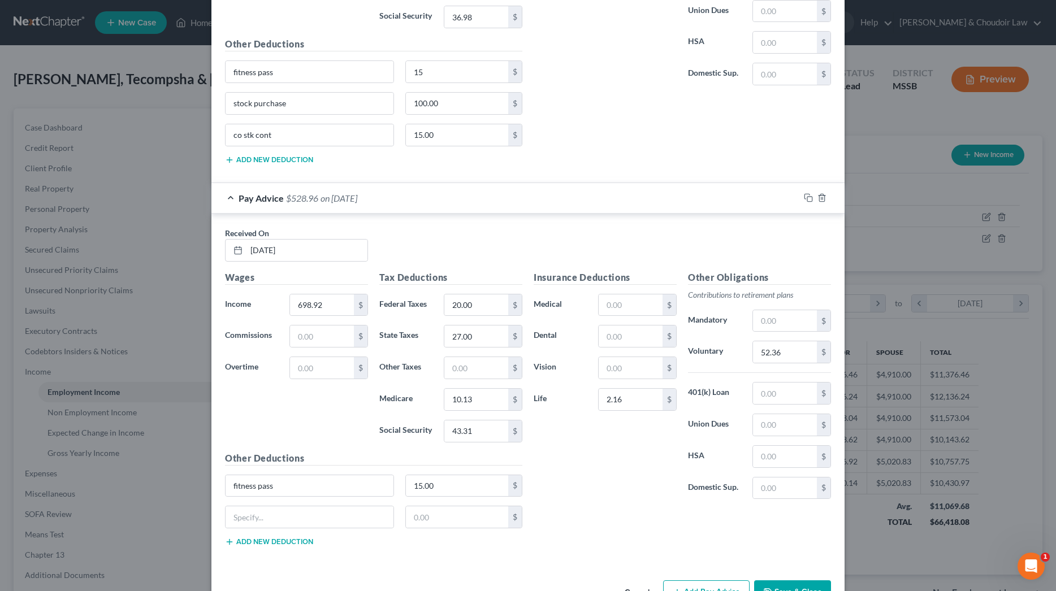
click at [290, 537] on button "Add new deduction" at bounding box center [269, 541] width 88 height 9
type input "stock purchase"
type input "100"
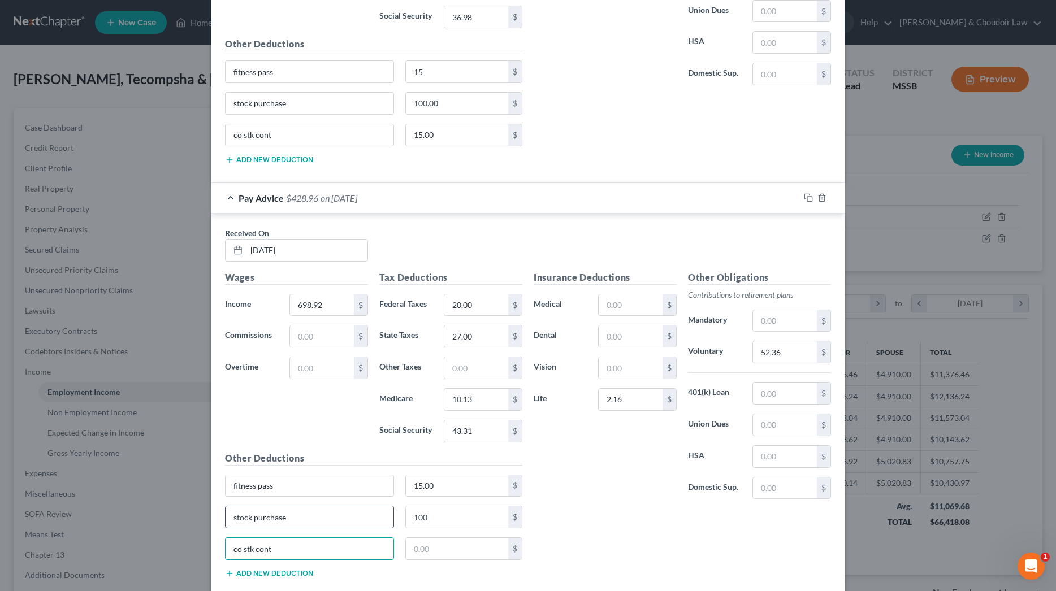
type input "co stk cont"
type input "15.00"
drag, startPoint x: 794, startPoint y: 353, endPoint x: 713, endPoint y: 350, distance: 80.9
click at [713, 350] on div "Voluntary 52.36 $" at bounding box center [759, 352] width 154 height 23
type input "61.55"
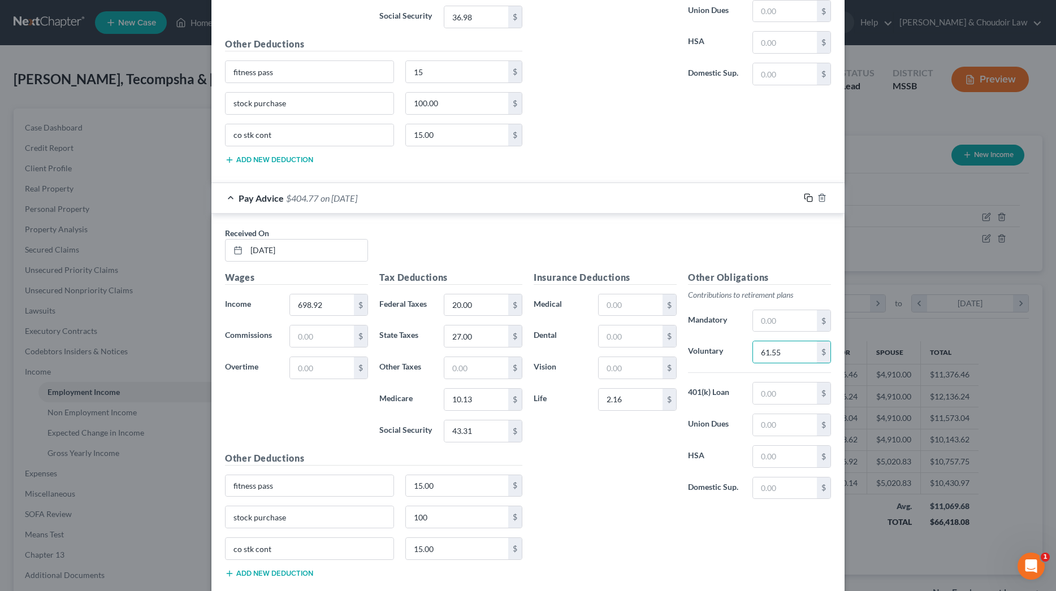
click at [807, 195] on icon "button" at bounding box center [808, 197] width 9 height 9
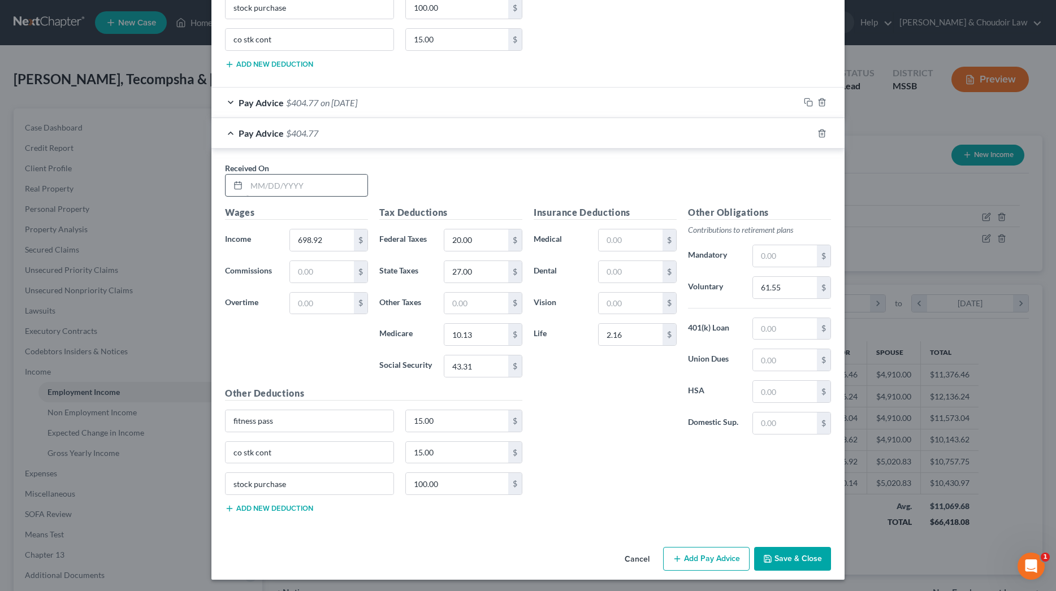
scroll to position [728, 0]
click at [332, 183] on input "text" at bounding box center [306, 185] width 121 height 21
type input "[DATE]"
type input "653.89"
type input "25.00"
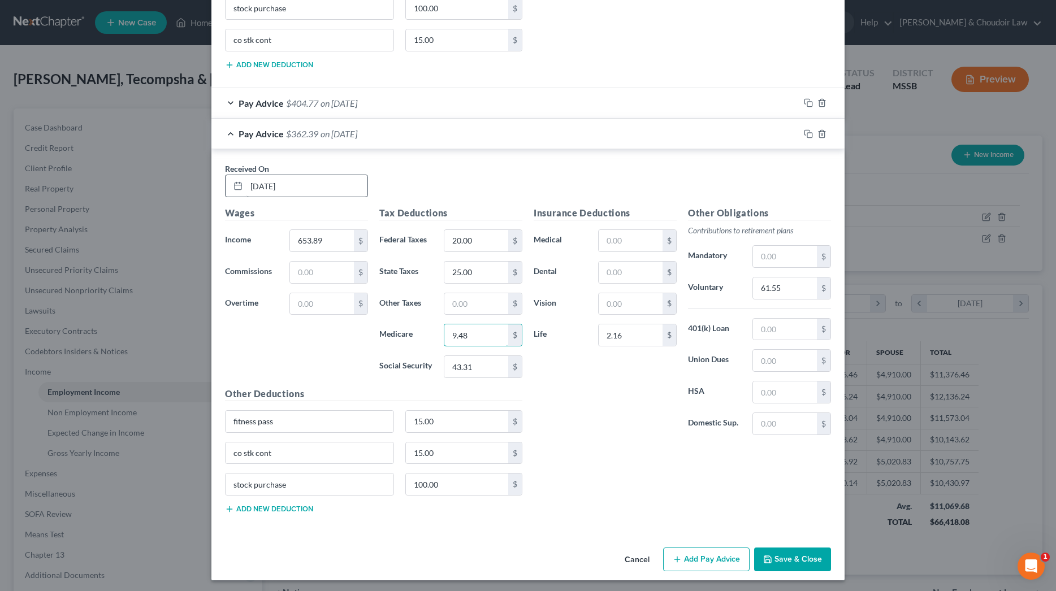
type input "9.48"
type input "40.52"
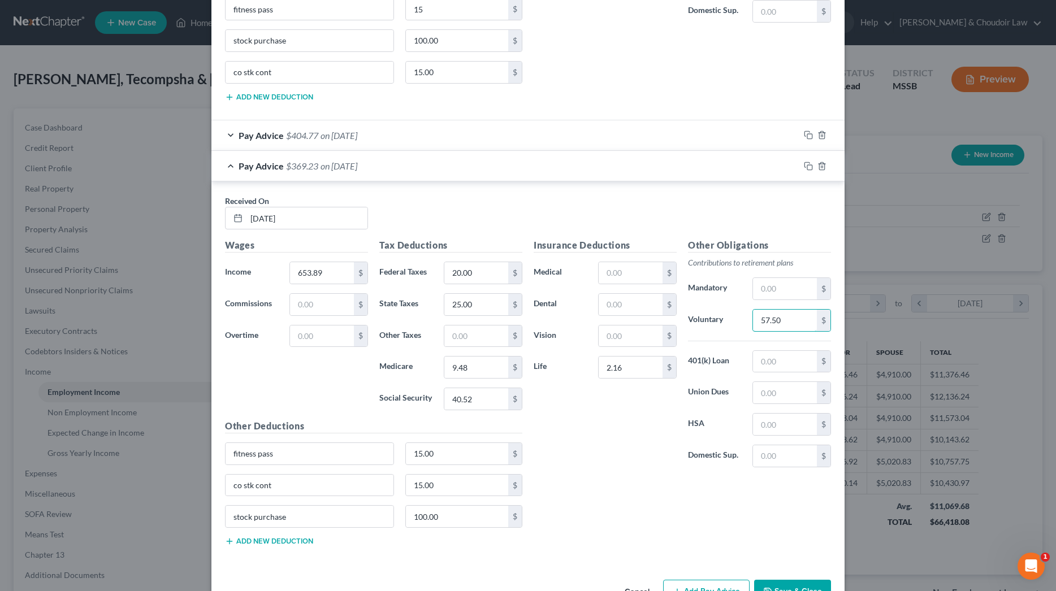
scroll to position [694, 0]
type input "57.50"
click at [807, 164] on icon "button" at bounding box center [808, 168] width 9 height 9
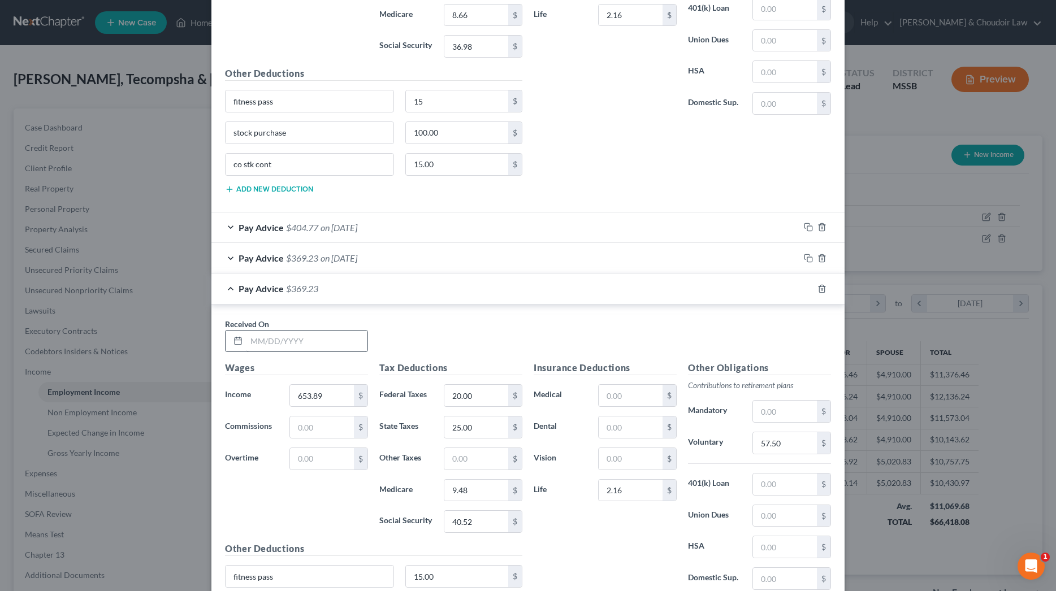
scroll to position [616, 0]
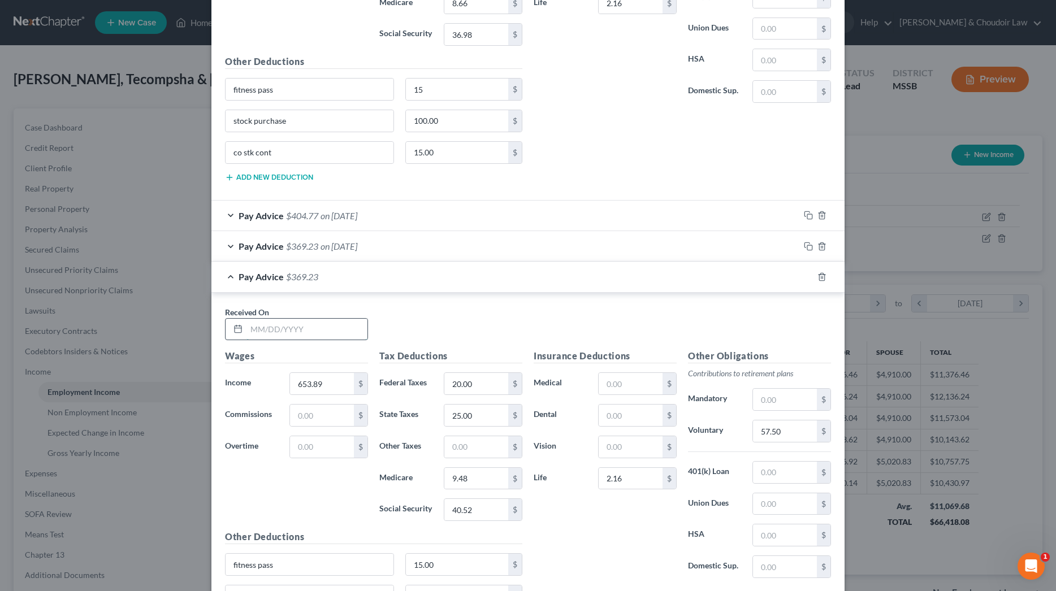
click at [336, 323] on input "text" at bounding box center [306, 329] width 121 height 21
type input "[DATE]"
type input "534.57"
type input "3"
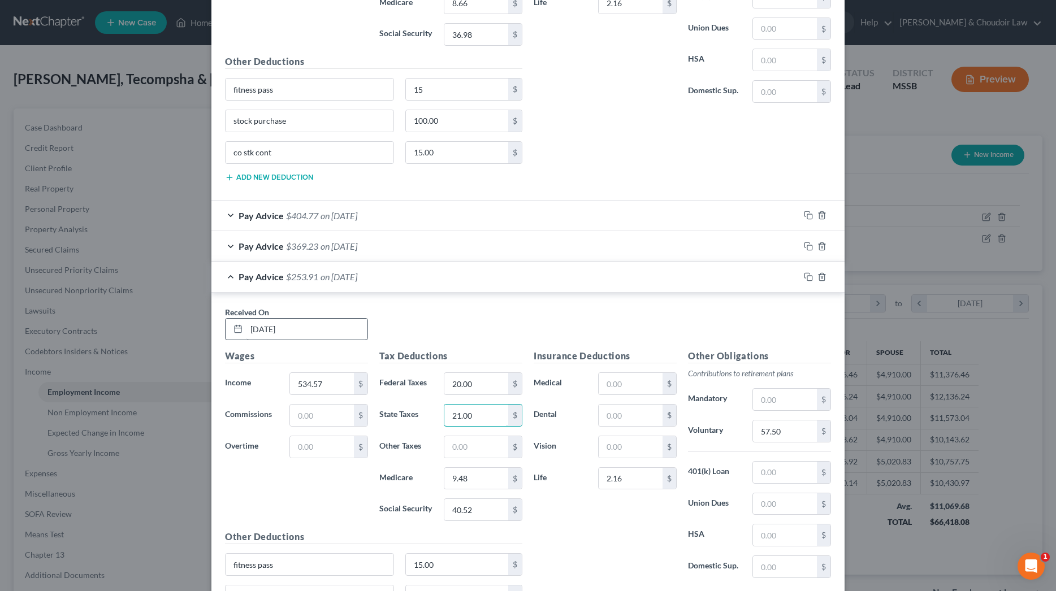
type input "21.00"
type input "7.75"
type input "33.12"
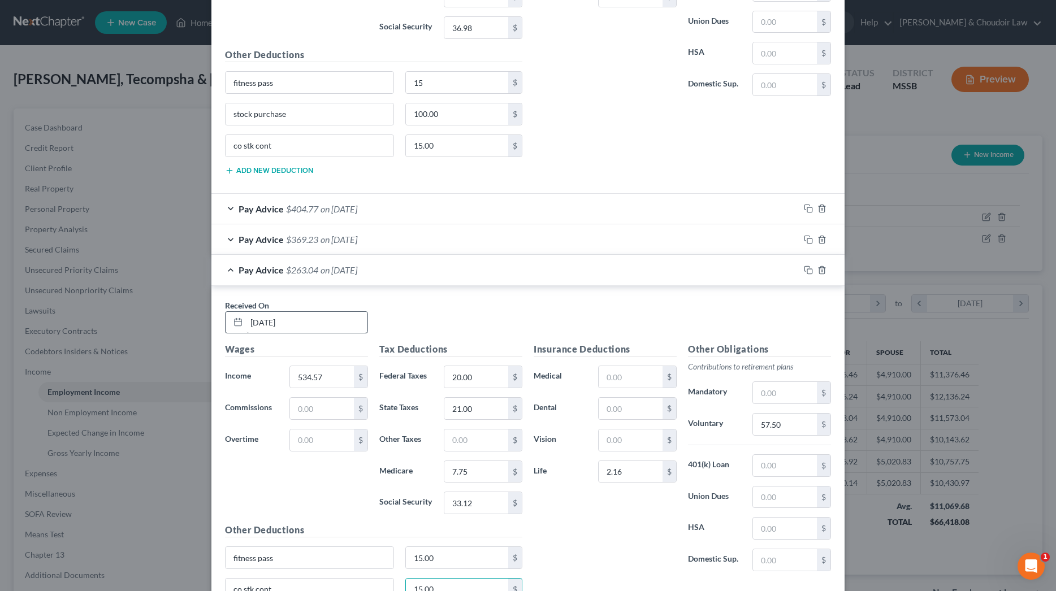
scroll to position [759, 0]
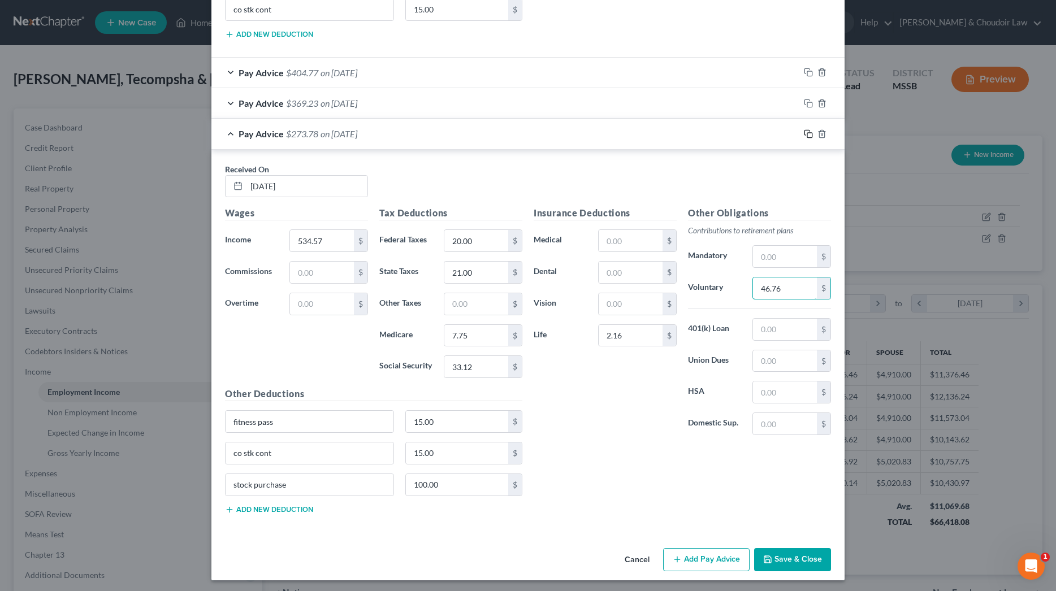
type input "46.76"
click at [804, 132] on icon "button" at bounding box center [808, 133] width 9 height 9
click at [322, 183] on input "text" at bounding box center [306, 186] width 121 height 21
type input "[DATE]"
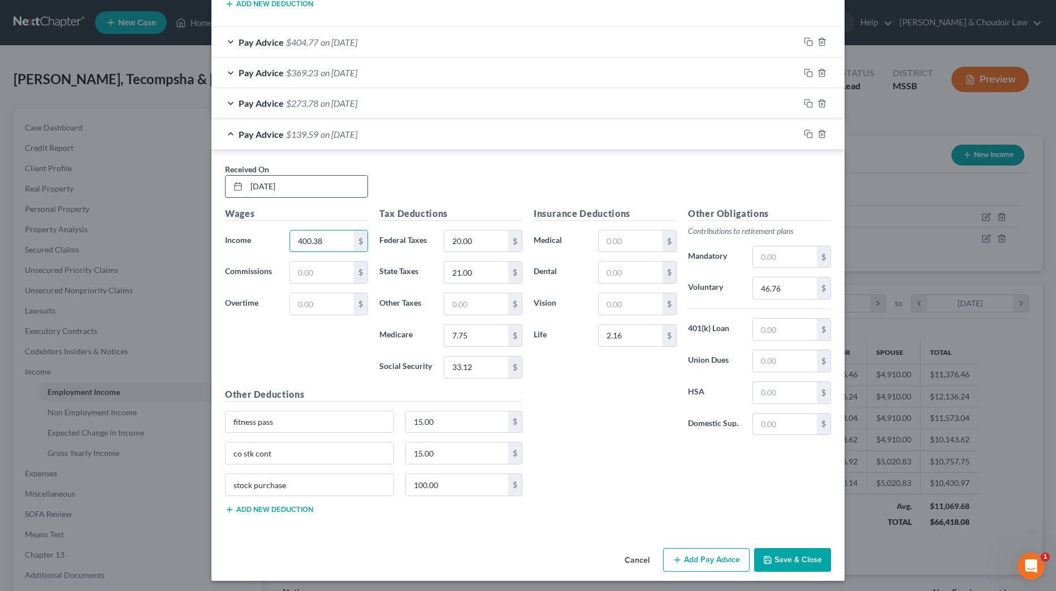
type input "400.38"
type input "20.00"
type input "5.80"
type input "24.80"
type input "34.68"
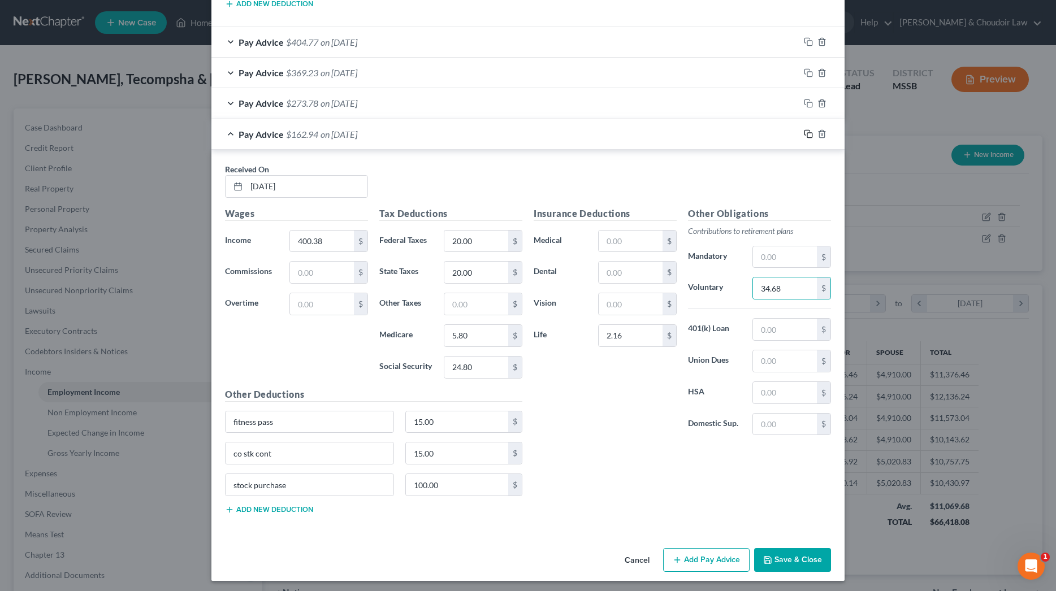
click at [806, 131] on icon "button" at bounding box center [808, 133] width 9 height 9
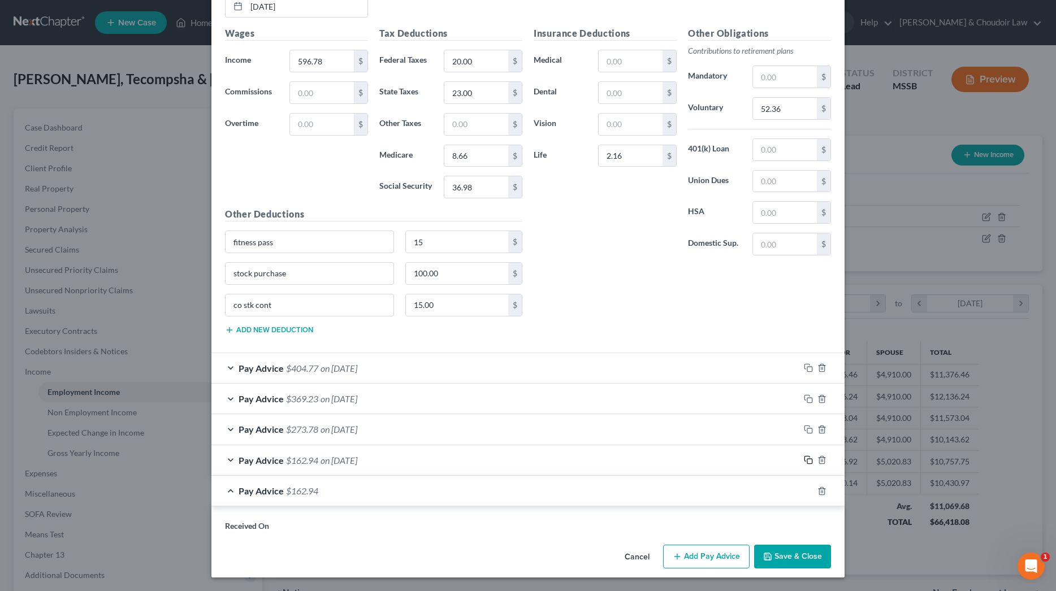
scroll to position [458, 0]
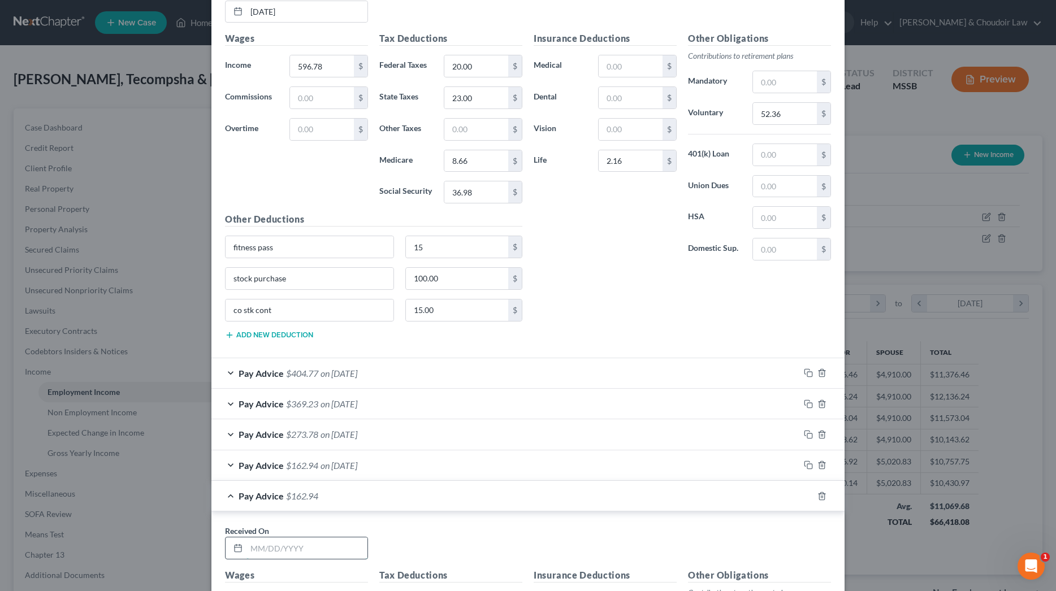
click at [345, 537] on input "text" at bounding box center [306, 547] width 121 height 21
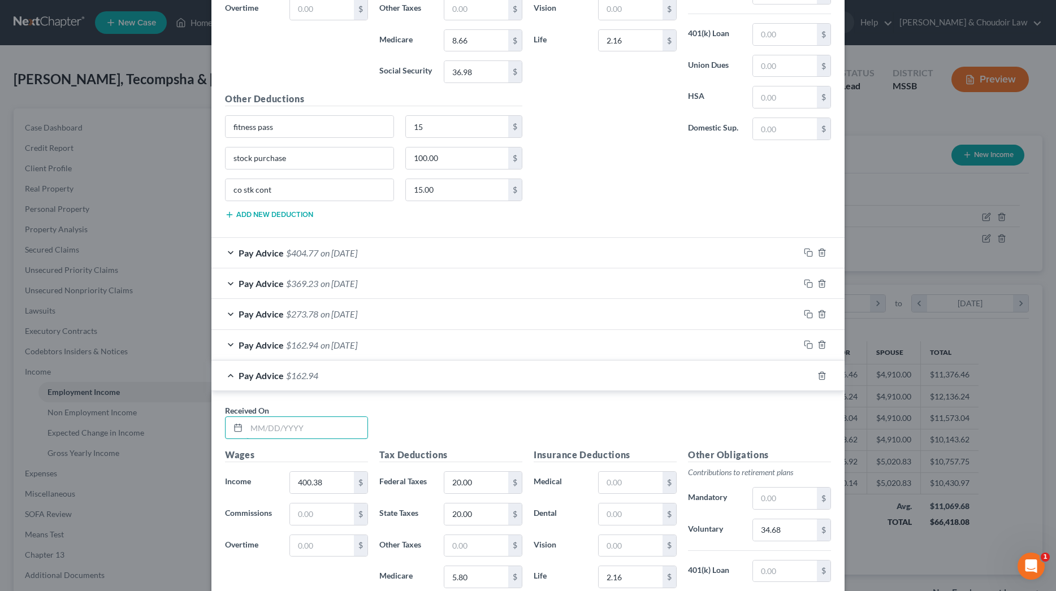
scroll to position [580, 0]
type input "[DATE]"
type input "433.30"
type input "20"
type input "6.28"
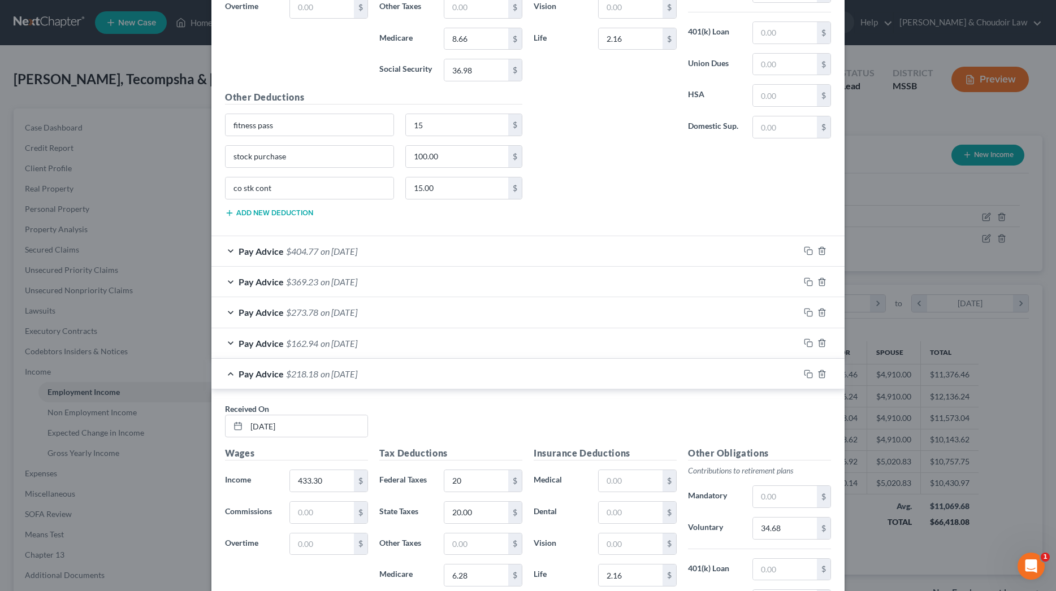
scroll to position [820, 0]
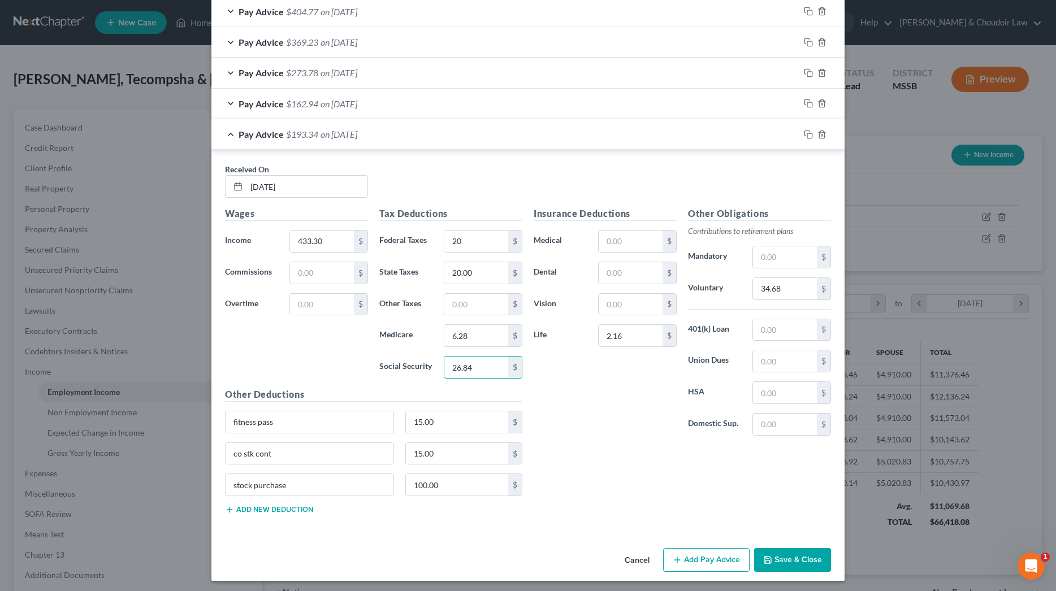
type input "26.84"
type input "37.65"
click at [804, 133] on icon "button" at bounding box center [808, 134] width 9 height 9
click at [323, 187] on input "text" at bounding box center [306, 186] width 121 height 21
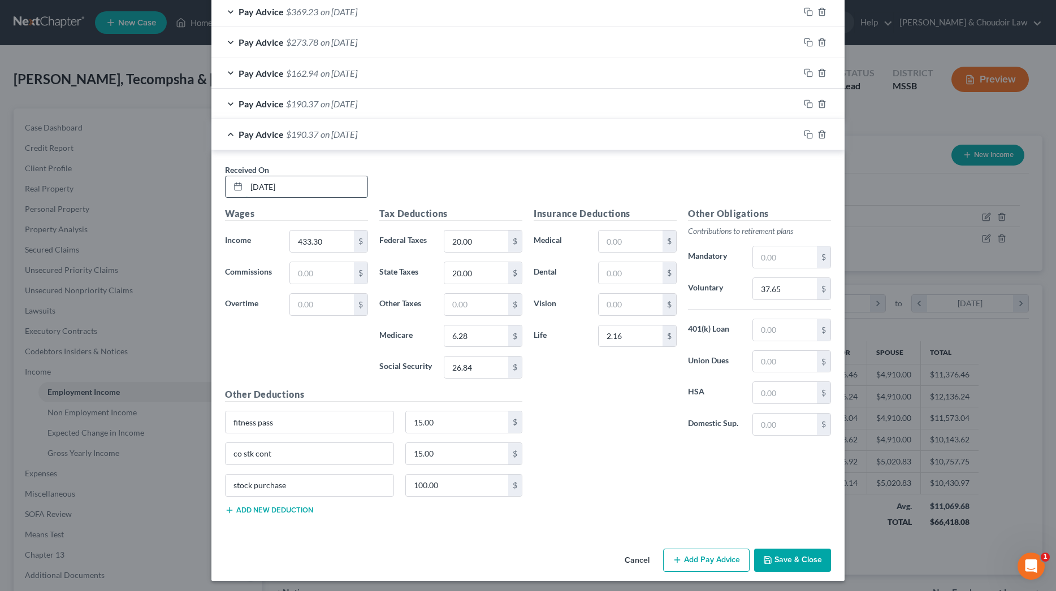
type input "[DATE]"
type input "641.36"
type input "25"
drag, startPoint x: 484, startPoint y: 333, endPoint x: 437, endPoint y: 332, distance: 46.9
click at [437, 332] on div "Medicare 6.28 $" at bounding box center [451, 336] width 154 height 23
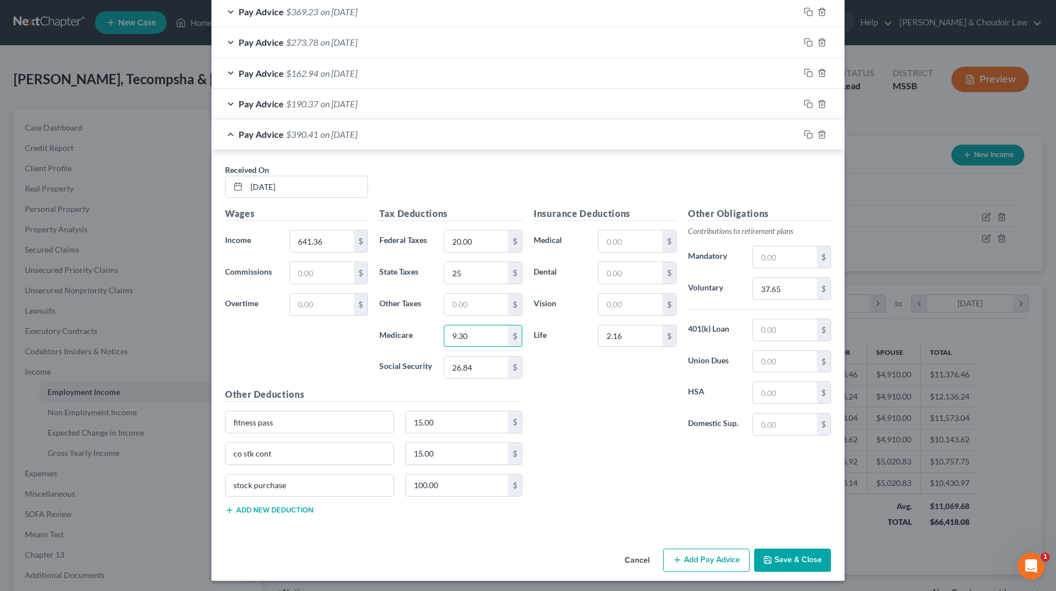
type input "9.30"
type input "39.74"
type input "56.37"
click at [809, 131] on icon "button" at bounding box center [806, 133] width 5 height 5
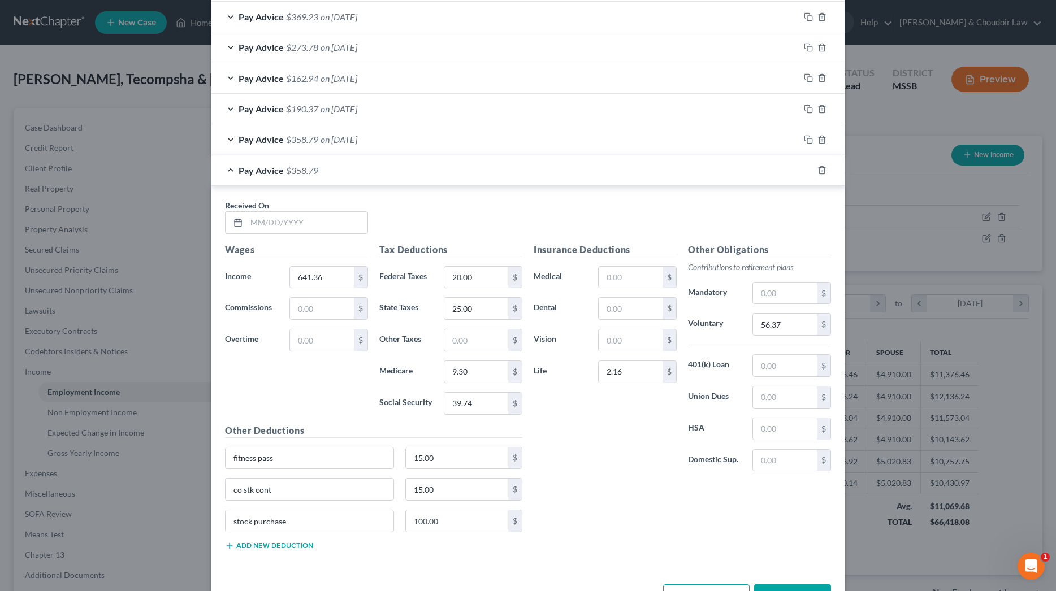
scroll to position [875, 0]
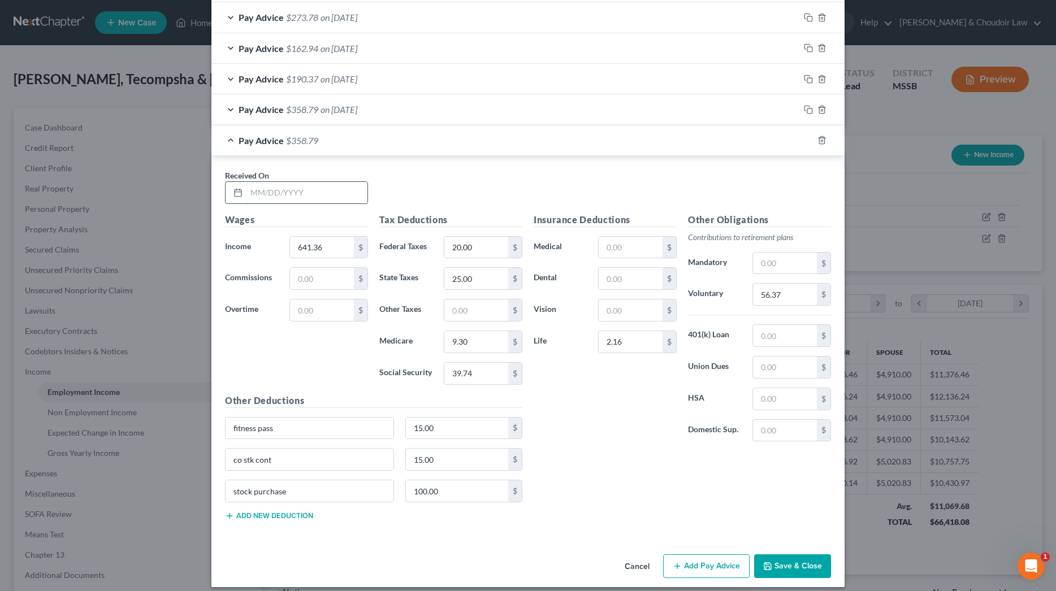
click at [326, 194] on input "text" at bounding box center [306, 192] width 121 height 21
type input "[DATE]"
type input "575.65"
type input "22.00"
type input "8.35"
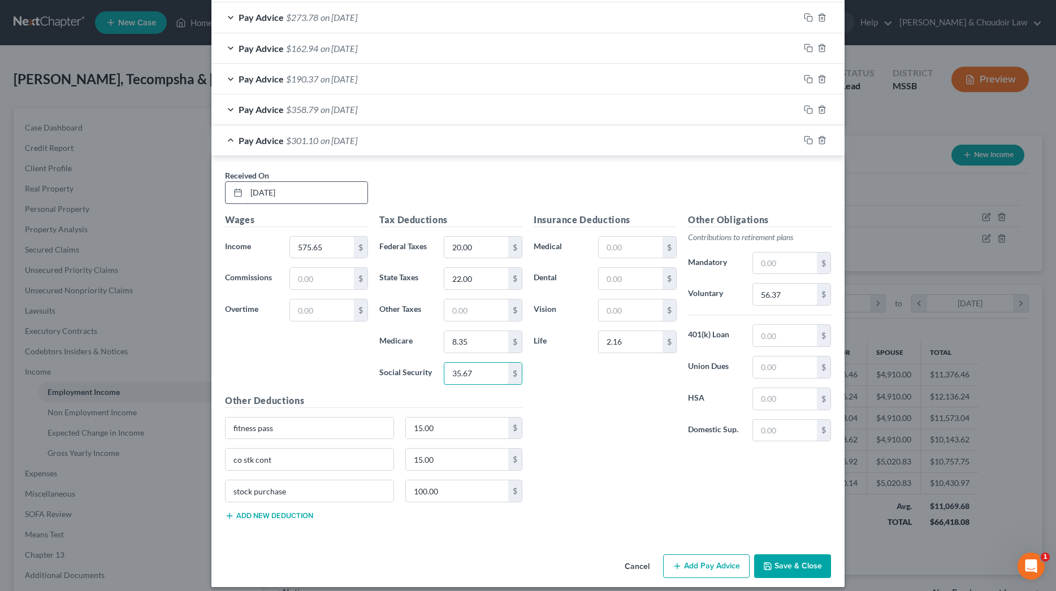
type input "35.67"
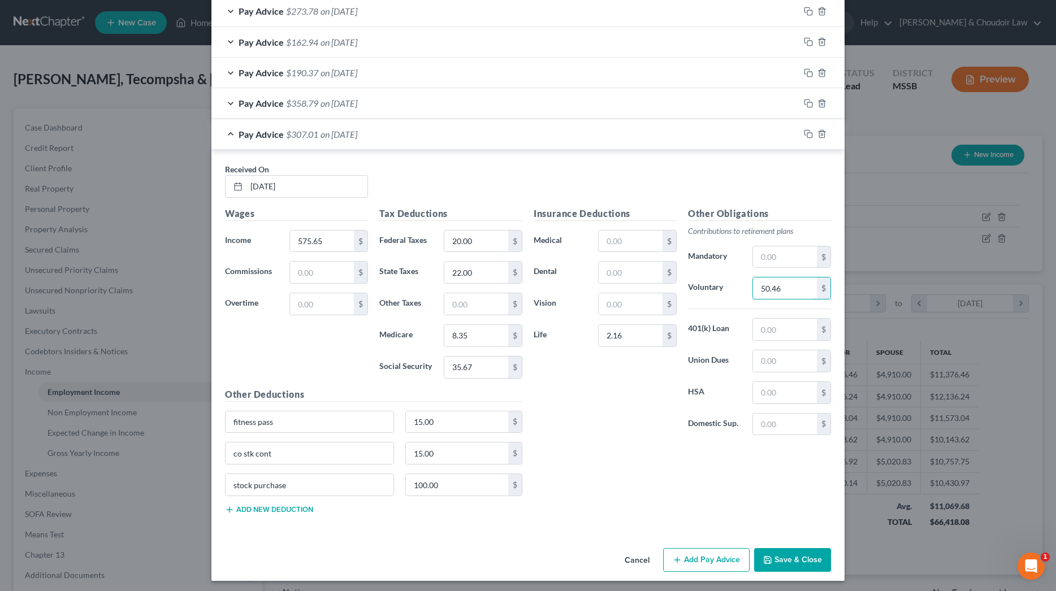
scroll to position [881, 0]
type input "50.46"
click at [791, 553] on button "Save & Close" at bounding box center [792, 561] width 77 height 24
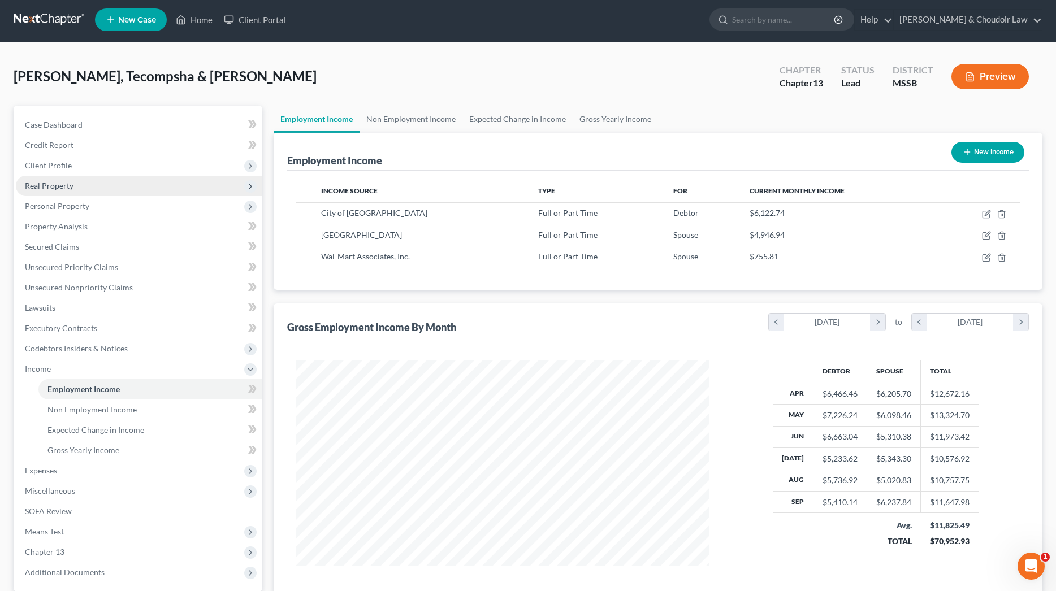
scroll to position [3, 0]
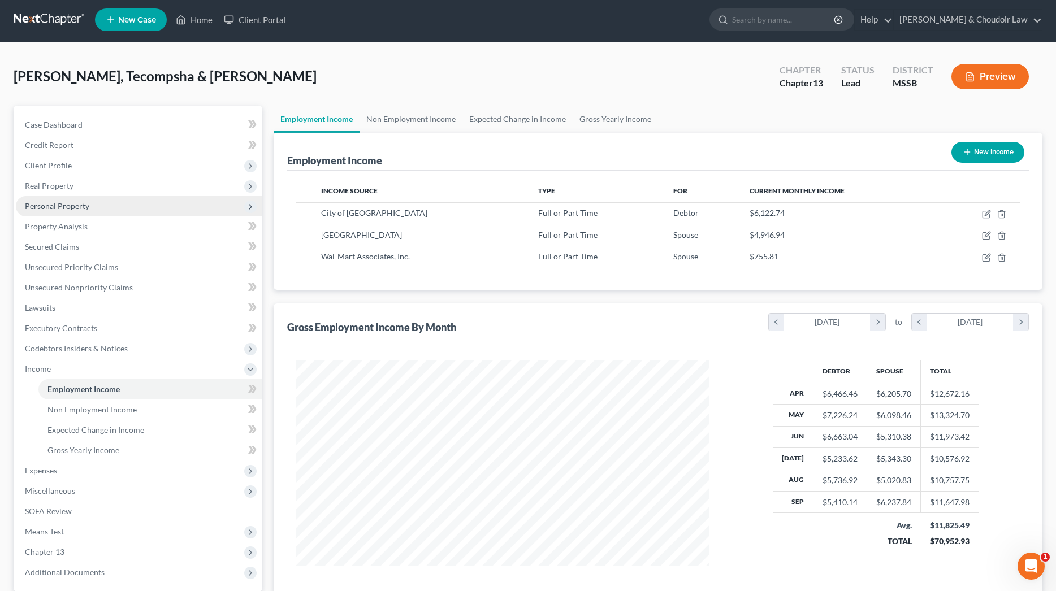
click at [61, 206] on span "Personal Property" at bounding box center [57, 206] width 64 height 10
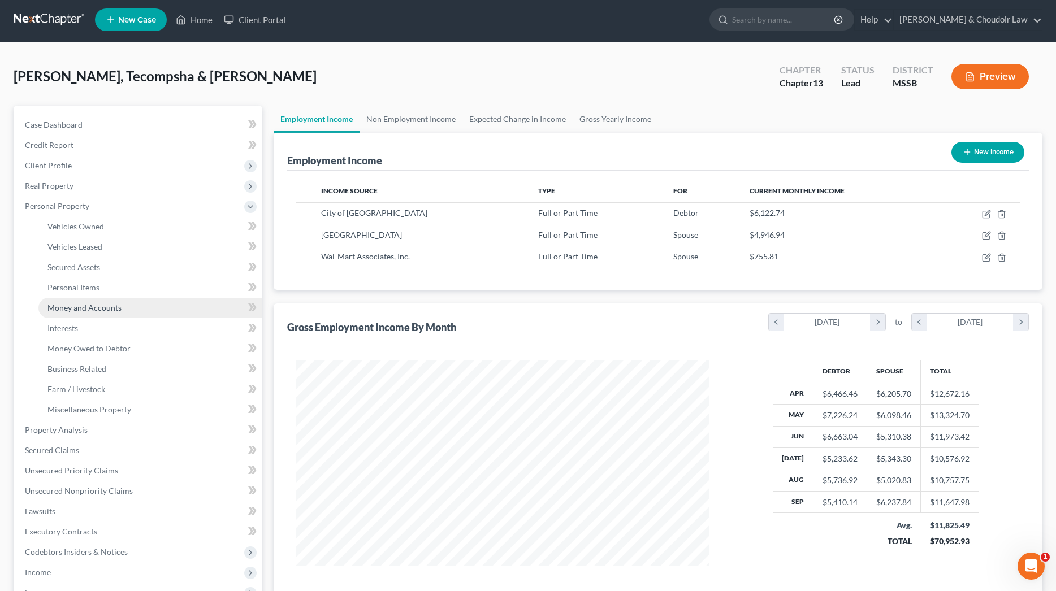
click at [83, 305] on span "Money and Accounts" at bounding box center [84, 308] width 74 height 10
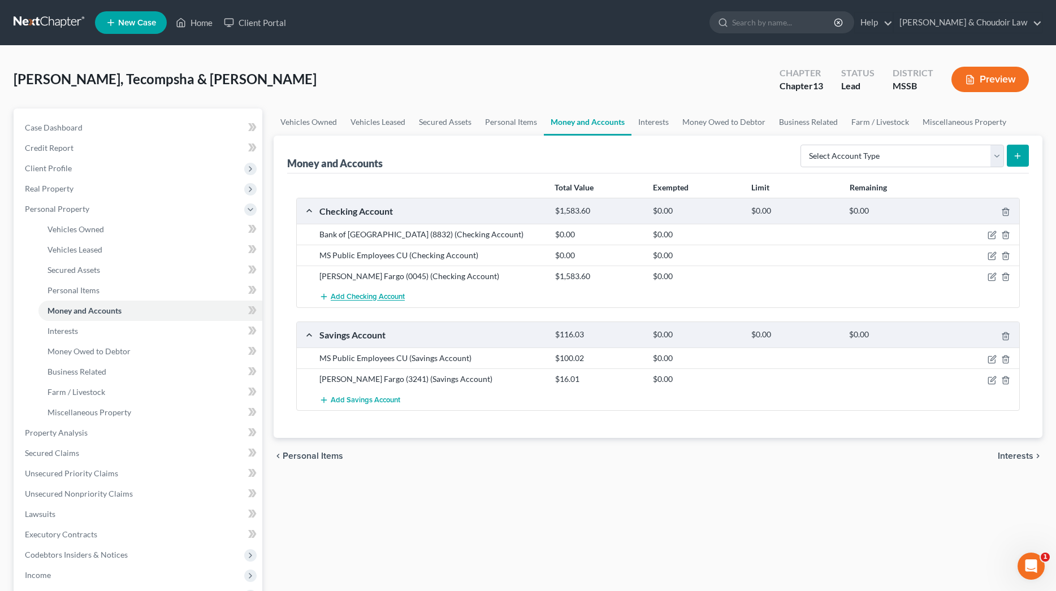
click at [380, 295] on span "Add Checking Account" at bounding box center [368, 297] width 74 height 9
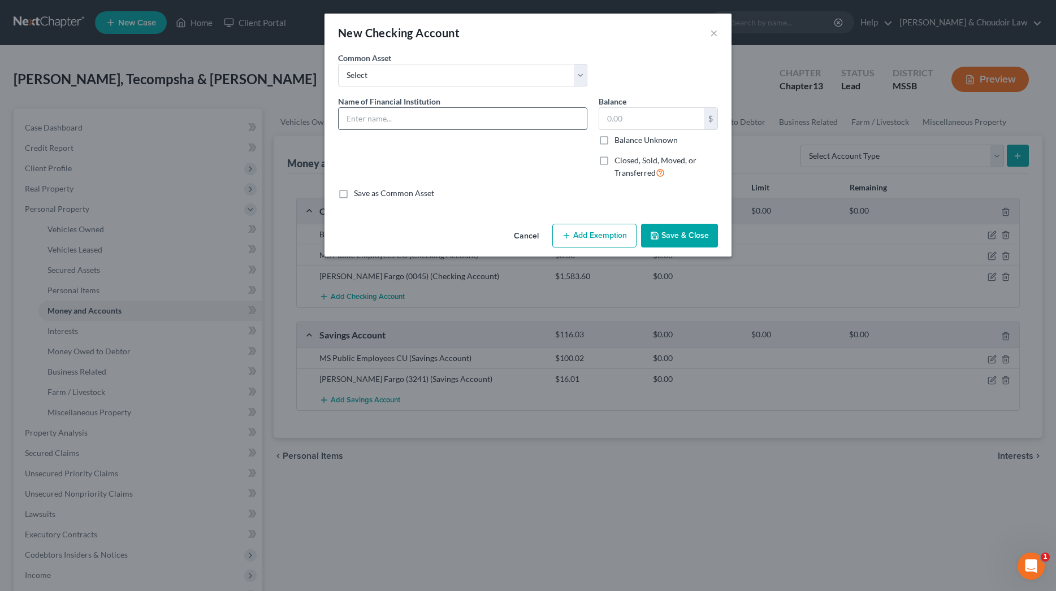
click at [413, 112] on input "text" at bounding box center [462, 118] width 248 height 21
type input "[PERSON_NAME]"
click at [634, 113] on input "text" at bounding box center [651, 118] width 105 height 21
type input "22.46"
click at [524, 120] on input "[PERSON_NAME]" at bounding box center [462, 118] width 248 height 21
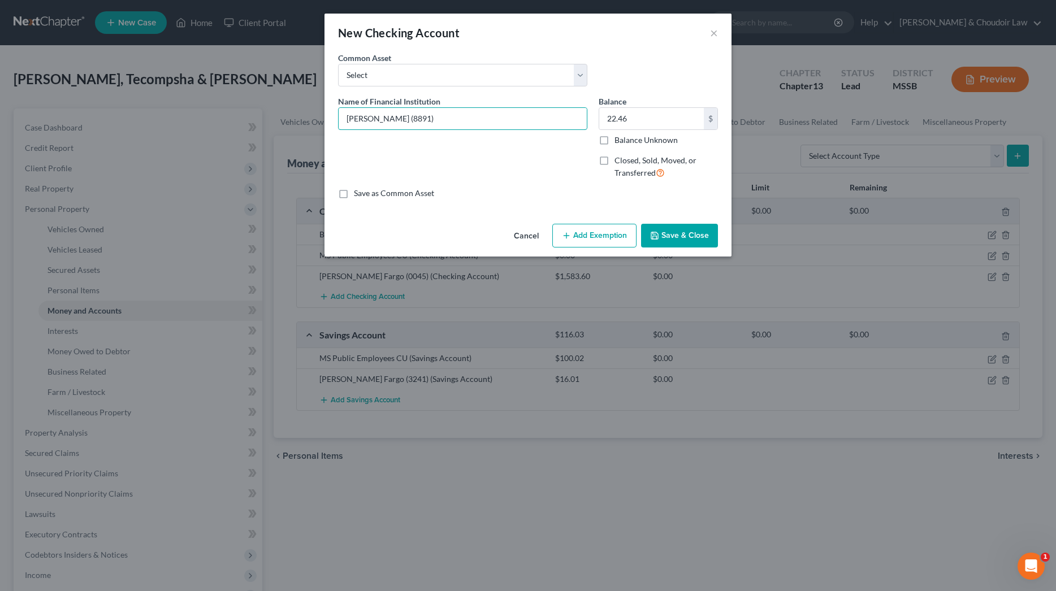
type input "[PERSON_NAME] (8891)"
click at [1008, 1] on div "New Checking Account × An exemption set must first be selected from the Filing …" at bounding box center [528, 295] width 1056 height 591
click at [679, 237] on button "Save & Close" at bounding box center [679, 236] width 77 height 24
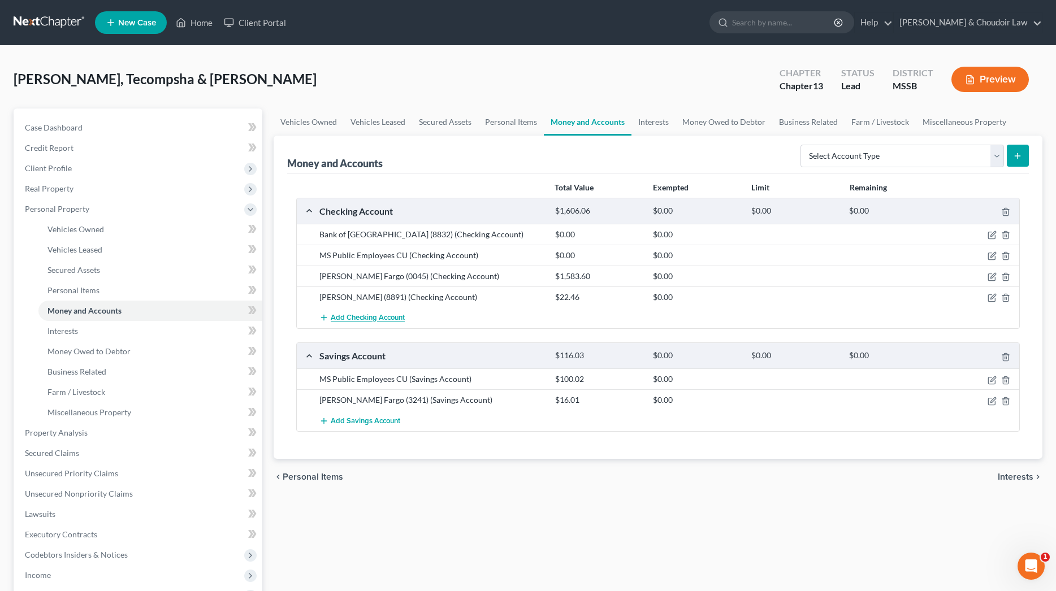
click at [372, 316] on span "Add Checking Account" at bounding box center [368, 318] width 74 height 9
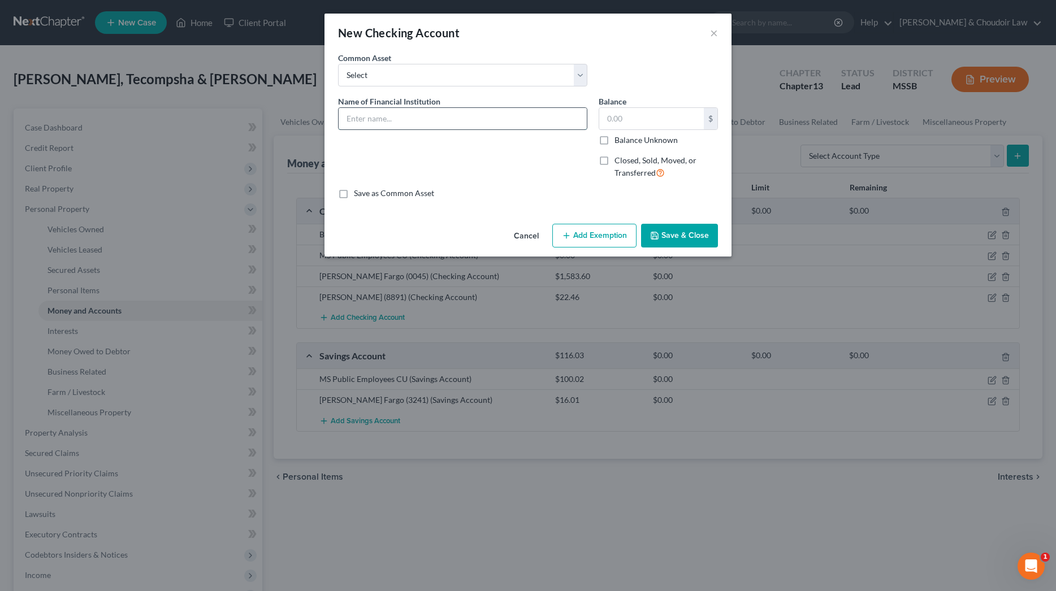
click at [447, 118] on input "text" at bounding box center [462, 118] width 248 height 21
type input "Venmo"
type input "260.75"
click at [670, 232] on button "Save & Close" at bounding box center [679, 236] width 77 height 24
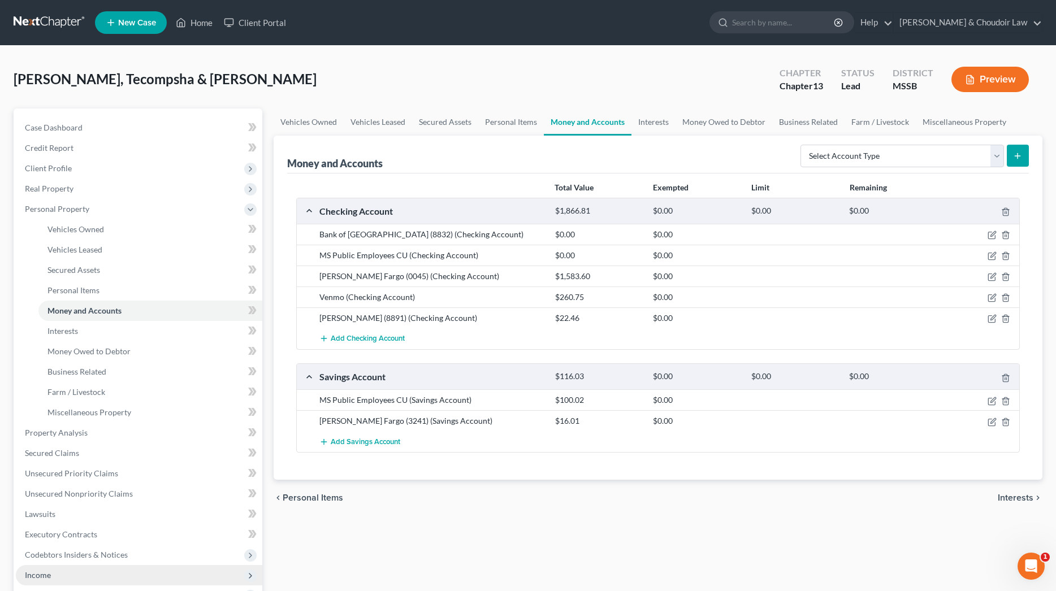
click at [55, 572] on span "Income" at bounding box center [139, 575] width 246 height 20
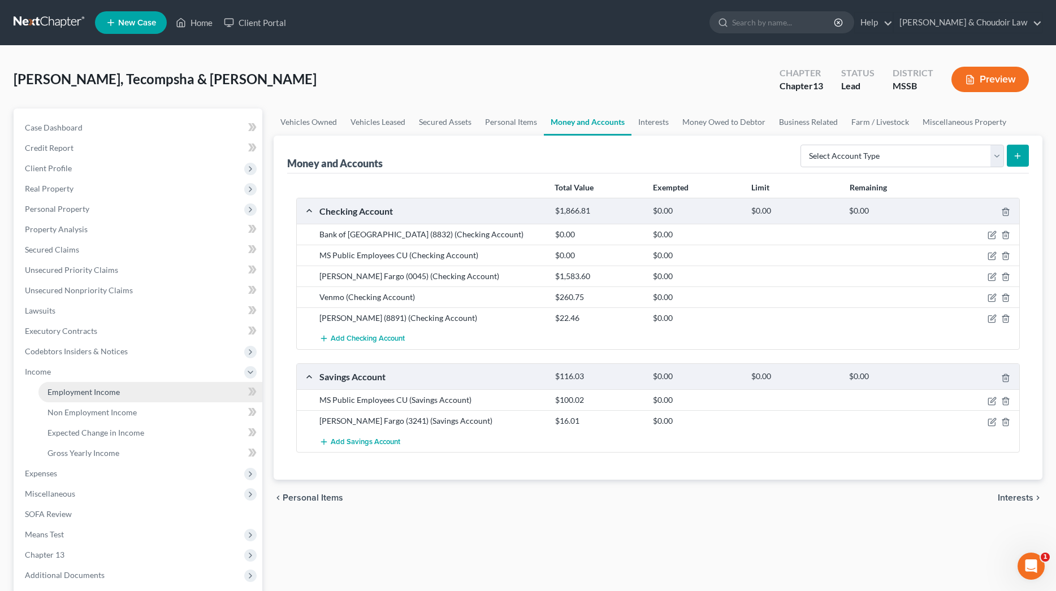
click at [86, 390] on span "Employment Income" at bounding box center [83, 392] width 72 height 10
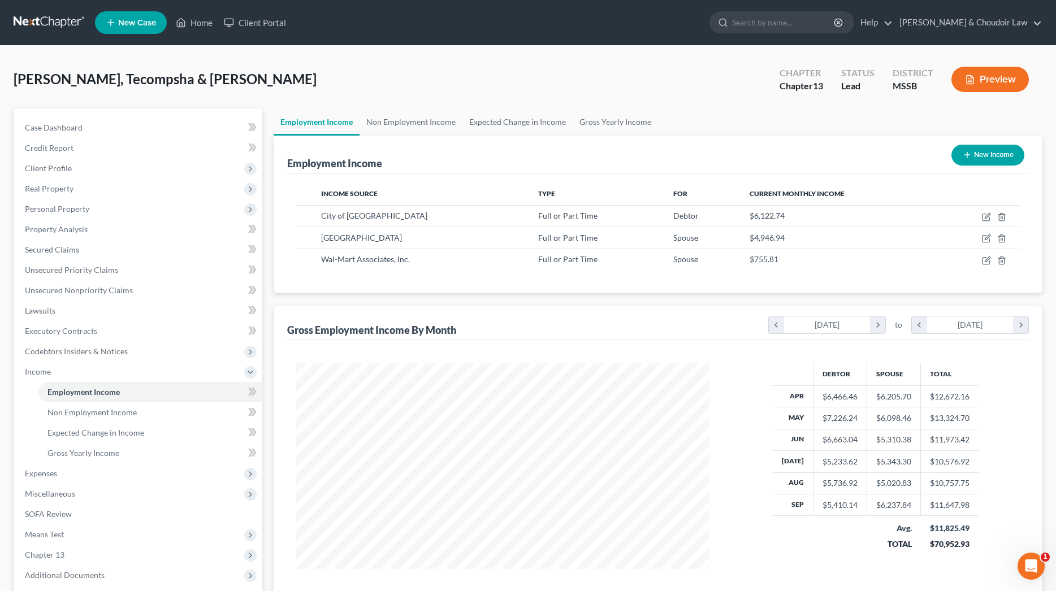
scroll to position [206, 435]
click at [984, 216] on icon "button" at bounding box center [986, 216] width 9 height 9
select select "0"
select select "1"
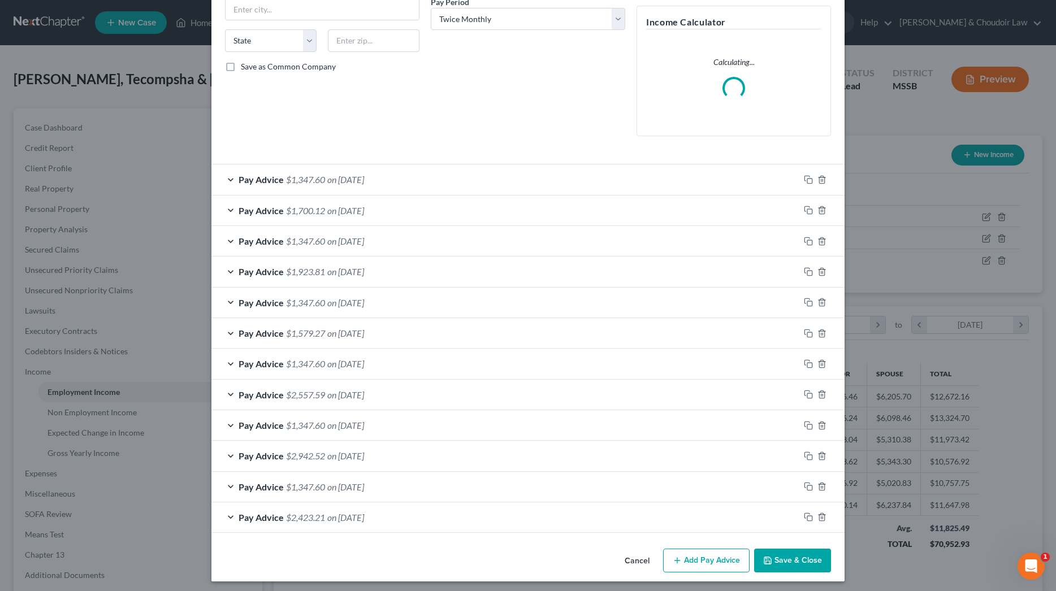
scroll to position [203, 0]
click at [785, 533] on div "Pay Advice $2,423.21 on [DATE]" at bounding box center [505, 518] width 588 height 30
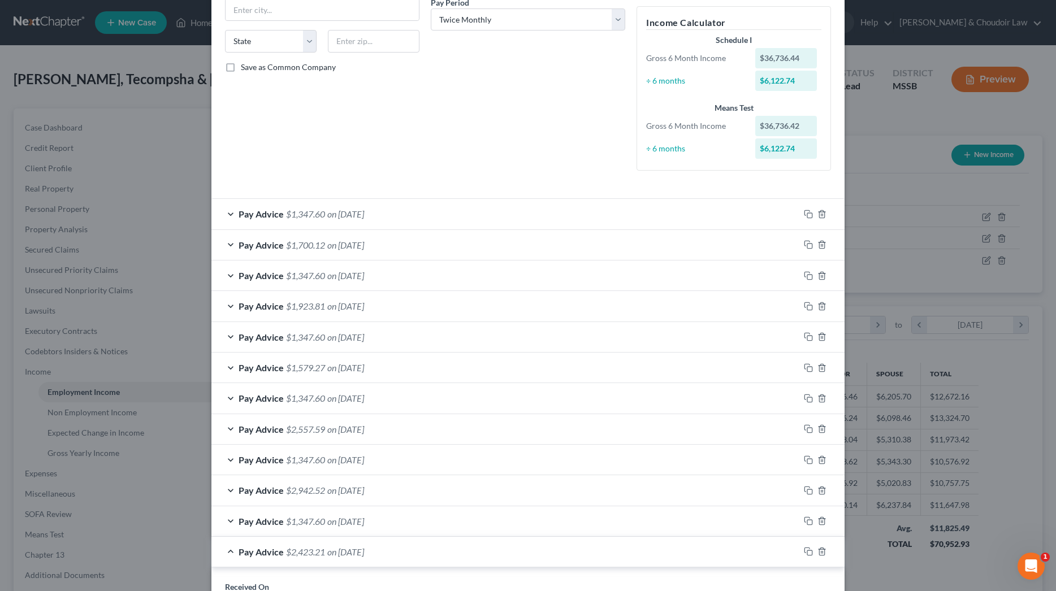
click at [289, 215] on span "$1,347.60" at bounding box center [305, 214] width 39 height 11
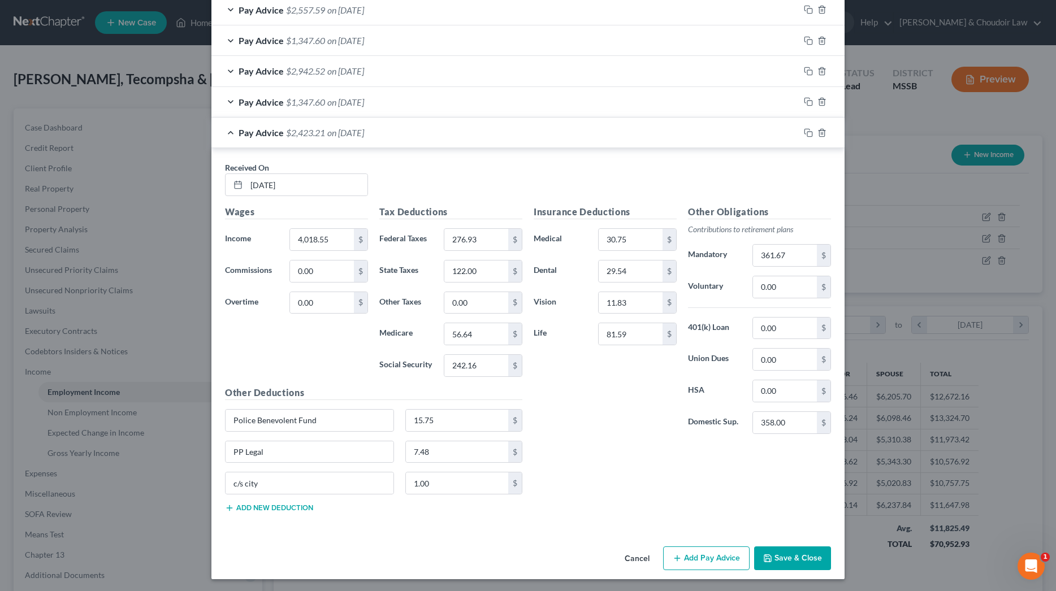
scroll to position [1003, 0]
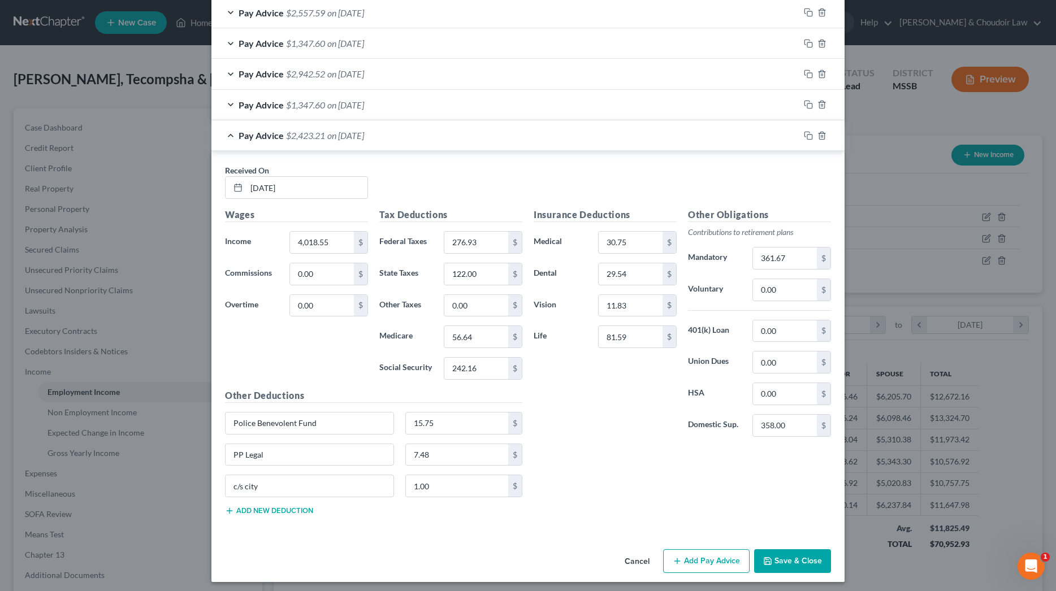
click at [771, 557] on icon "button" at bounding box center [767, 561] width 9 height 9
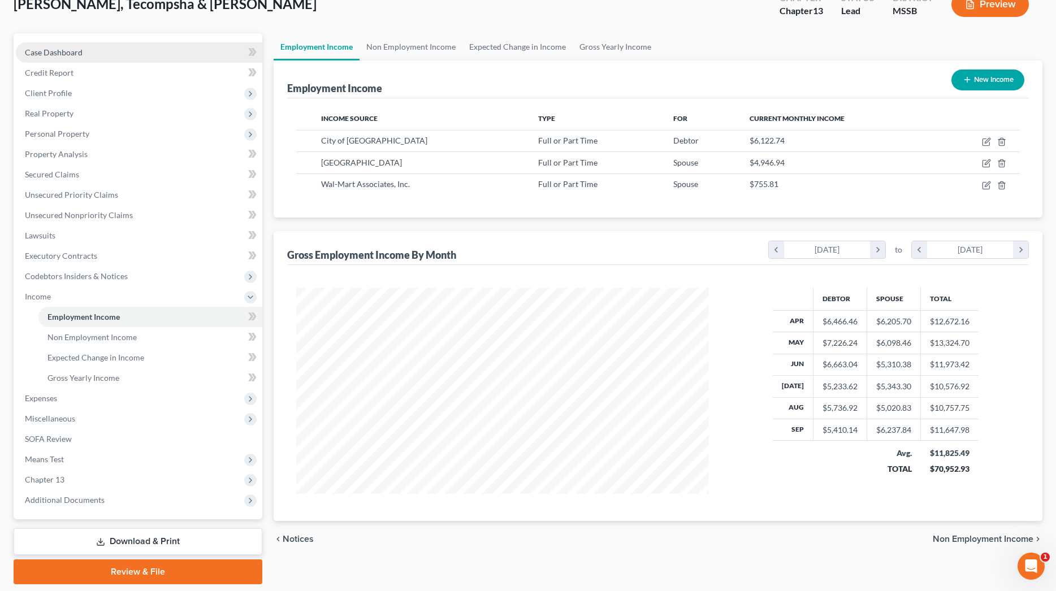
scroll to position [84, 0]
